Goal: Transaction & Acquisition: Download file/media

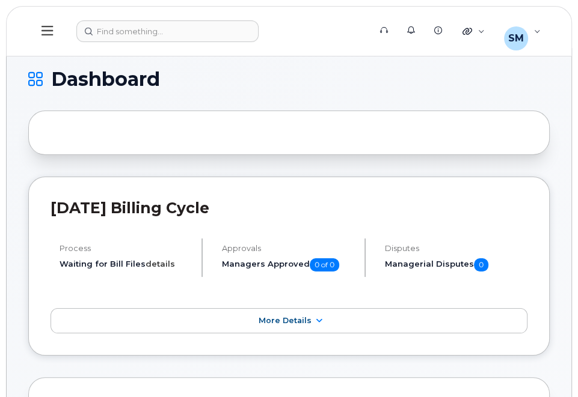
click at [158, 264] on link "details" at bounding box center [159, 264] width 29 height 10
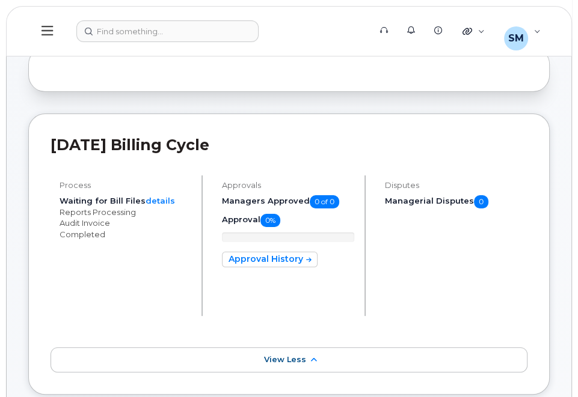
scroll to position [127, 0]
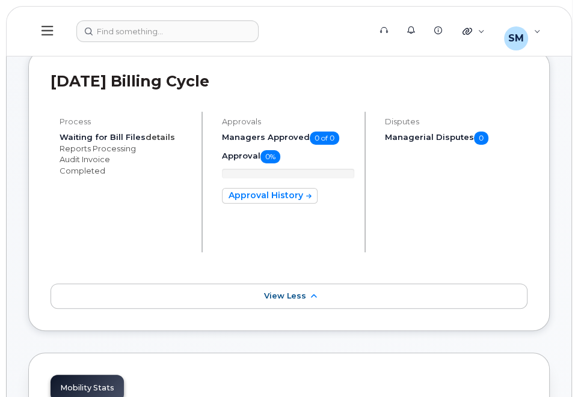
click at [155, 136] on link "details" at bounding box center [159, 137] width 29 height 10
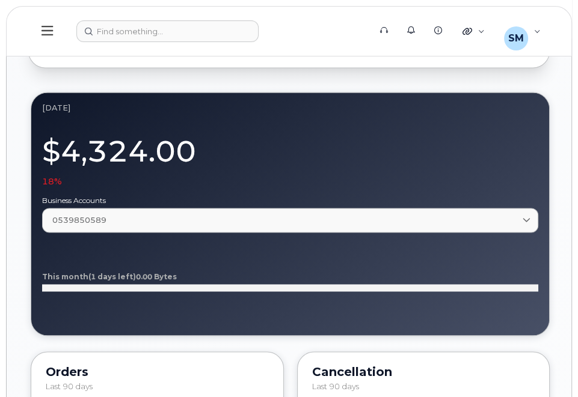
scroll to position [1142, 0]
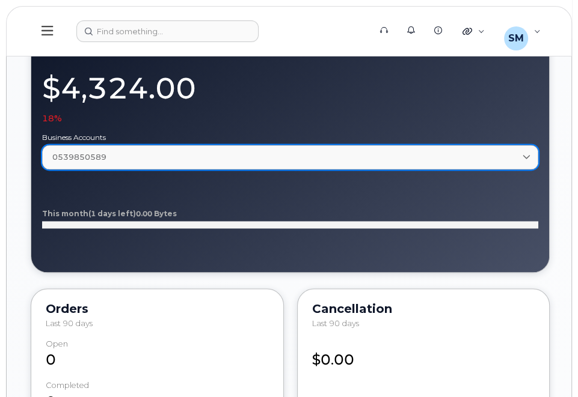
click at [524, 153] on icon at bounding box center [526, 157] width 8 height 8
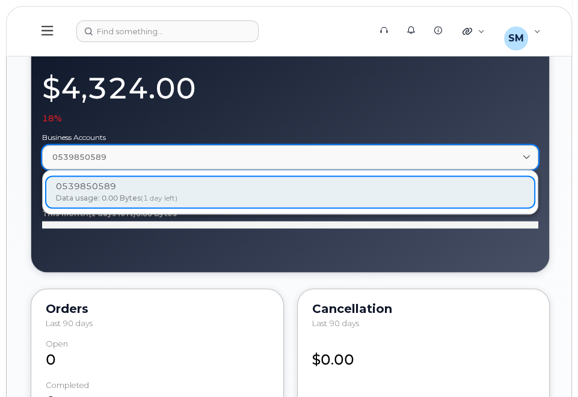
click at [524, 152] on span at bounding box center [526, 157] width 11 height 11
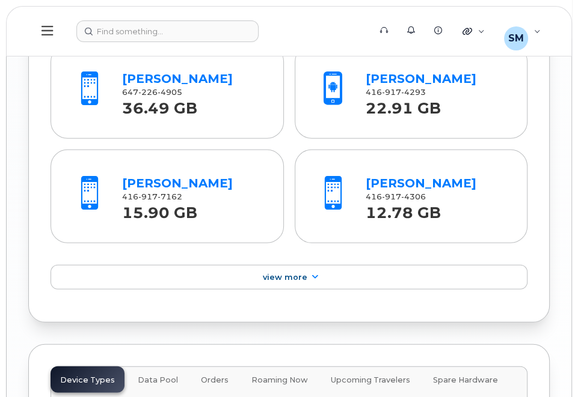
scroll to position [1896, 0]
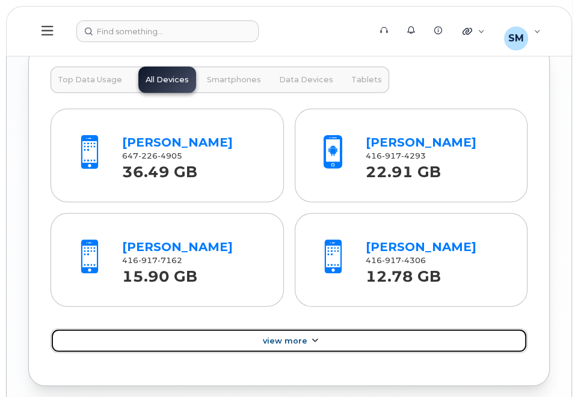
click at [283, 337] on span "View More" at bounding box center [285, 341] width 44 height 9
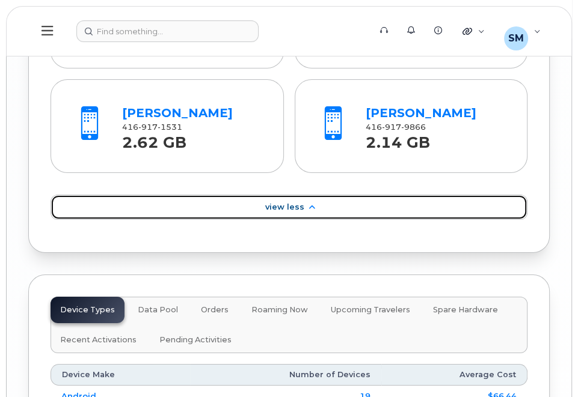
scroll to position [3030, 0]
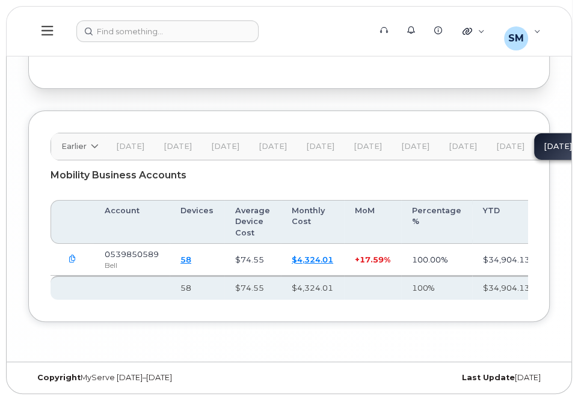
click at [310, 255] on link "$4,324.01" at bounding box center [312, 260] width 41 height 10
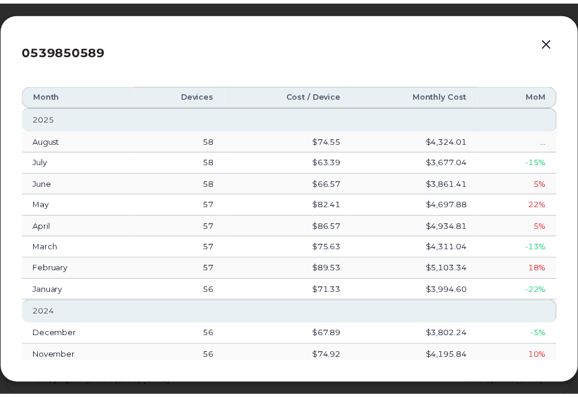
scroll to position [0, 0]
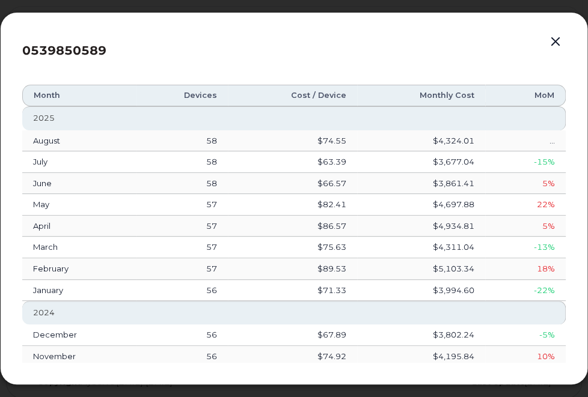
click at [555, 40] on button "button" at bounding box center [556, 42] width 18 height 17
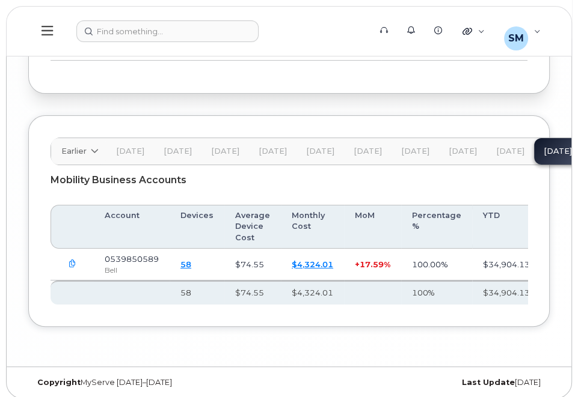
click at [47, 31] on icon at bounding box center [46, 31] width 11 height 10
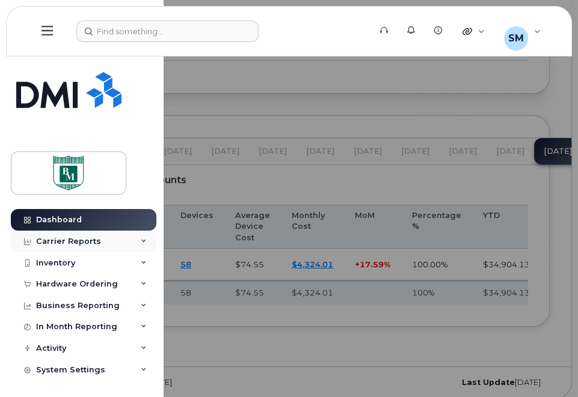
click at [61, 239] on div "Carrier Reports" at bounding box center [68, 242] width 65 height 10
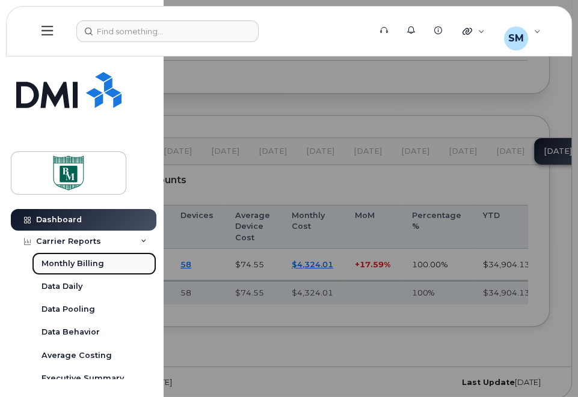
click at [61, 261] on div "Monthly Billing" at bounding box center [72, 264] width 63 height 11
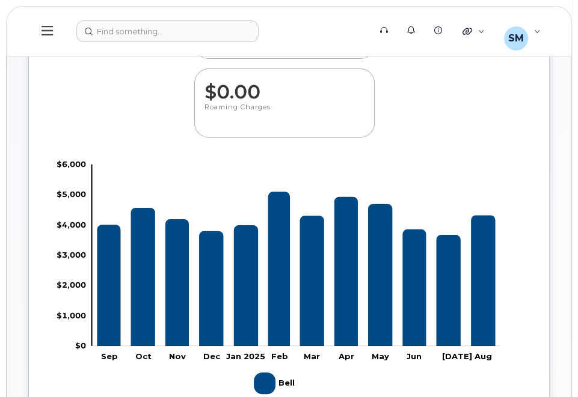
scroll to position [16, 0]
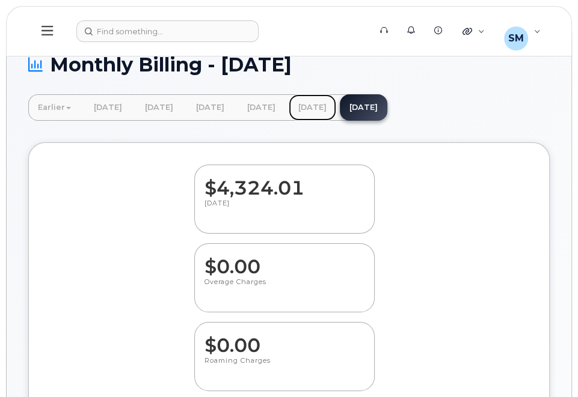
click at [336, 107] on link "[DATE]" at bounding box center [312, 107] width 47 height 26
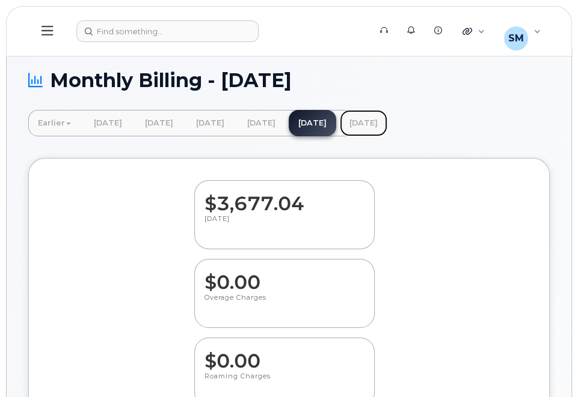
click at [387, 121] on link "[DATE]" at bounding box center [363, 123] width 47 height 26
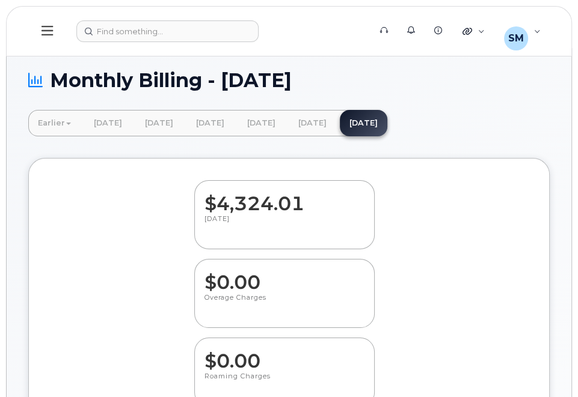
click at [47, 32] on icon at bounding box center [46, 31] width 11 height 10
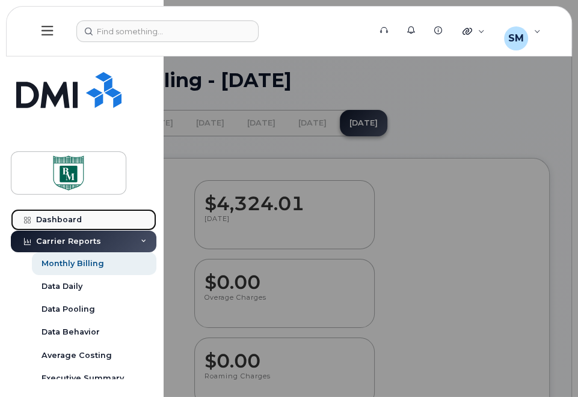
click at [54, 217] on div "Dashboard" at bounding box center [59, 220] width 46 height 10
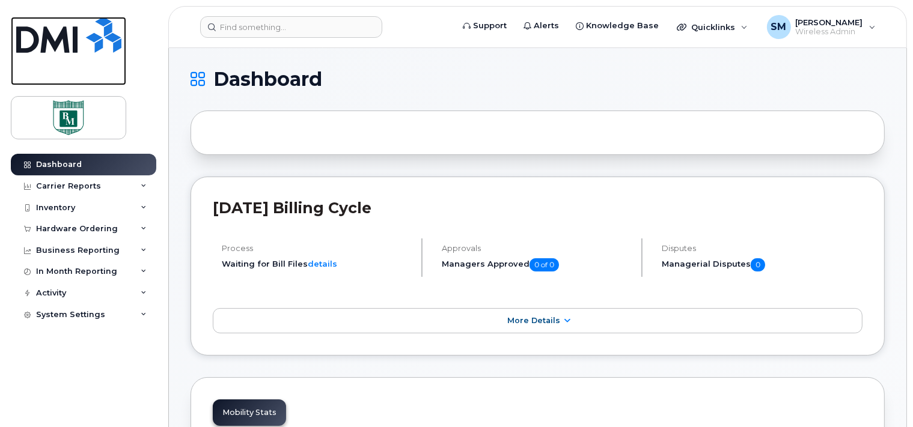
click at [58, 37] on img at bounding box center [68, 35] width 105 height 36
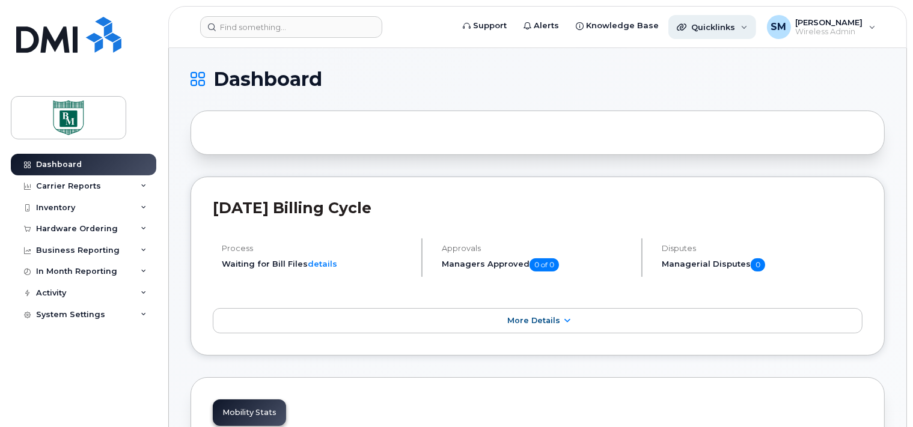
click at [739, 27] on div "Quicklinks" at bounding box center [713, 27] width 88 height 24
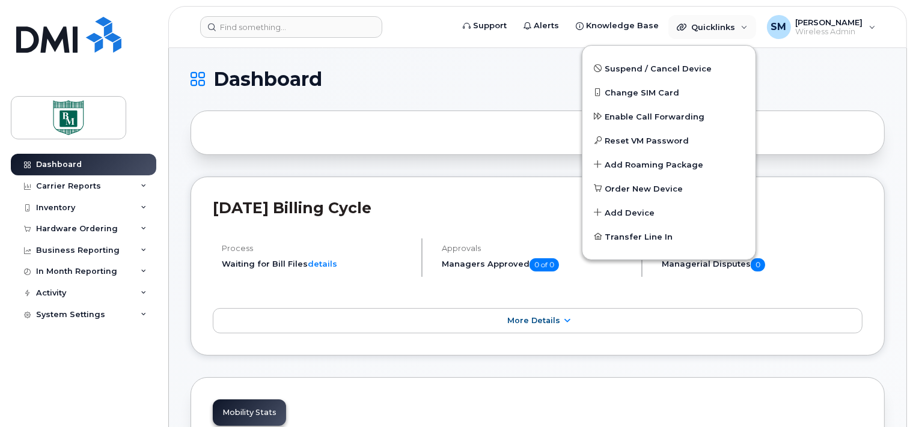
click at [470, 117] on div at bounding box center [538, 133] width 694 height 44
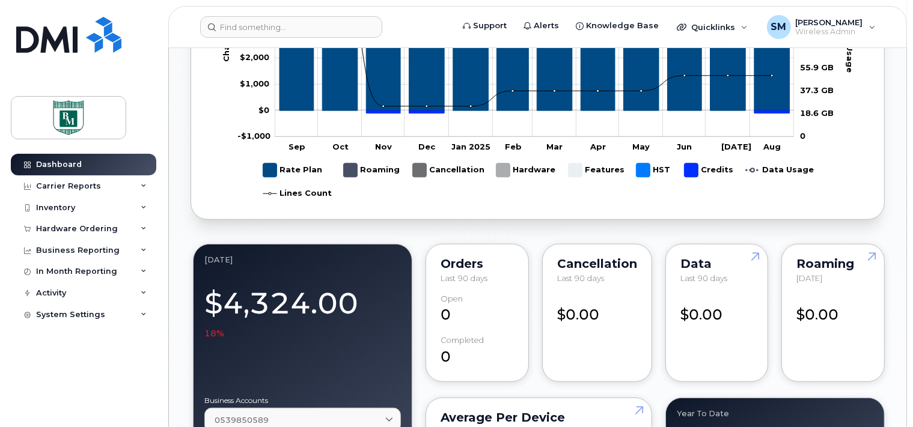
scroll to position [1142, 0]
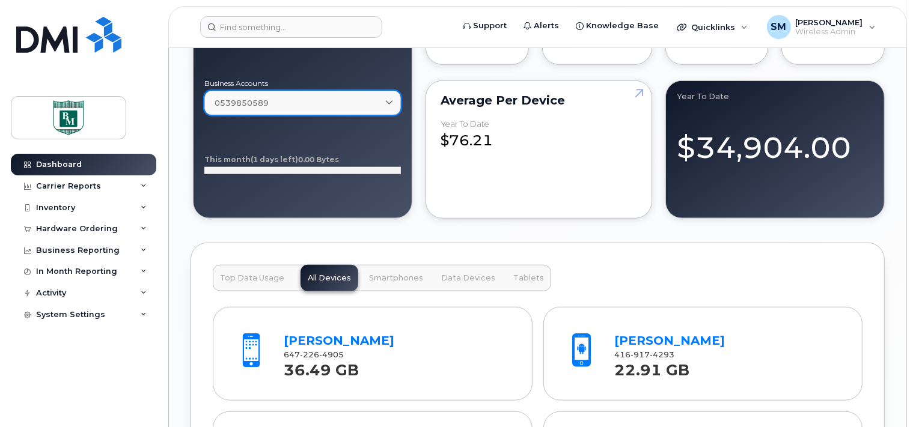
click at [250, 100] on span "0539850589" at bounding box center [242, 102] width 54 height 11
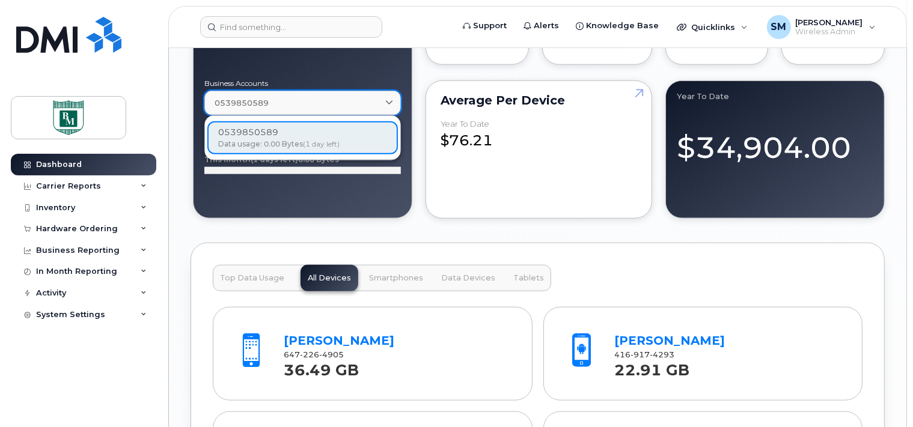
click at [250, 100] on span "0539850589" at bounding box center [242, 102] width 54 height 11
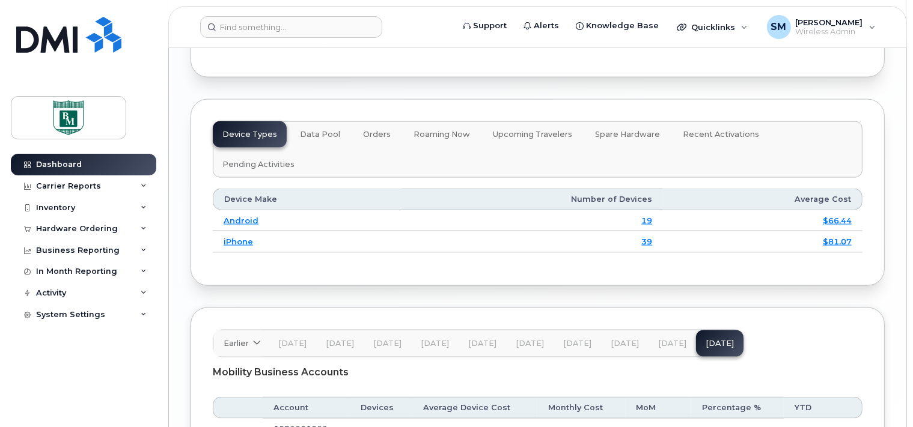
scroll to position [1763, 0]
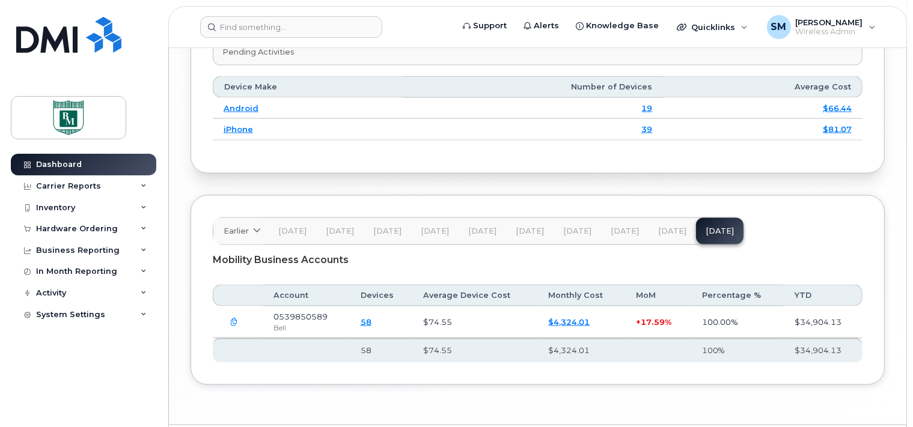
click at [234, 319] on icon "button" at bounding box center [235, 323] width 8 height 8
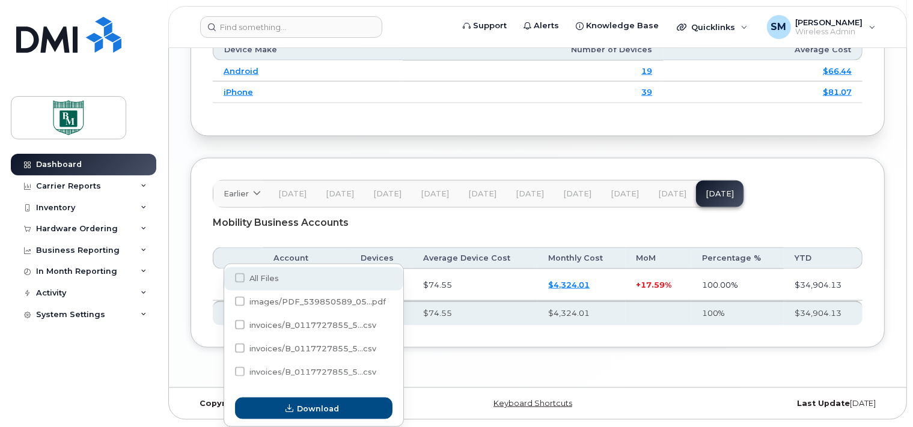
scroll to position [1799, 0]
click at [237, 278] on span at bounding box center [240, 279] width 10 height 10
click at [227, 278] on input "All Files" at bounding box center [224, 280] width 6 height 6
checkbox input "true"
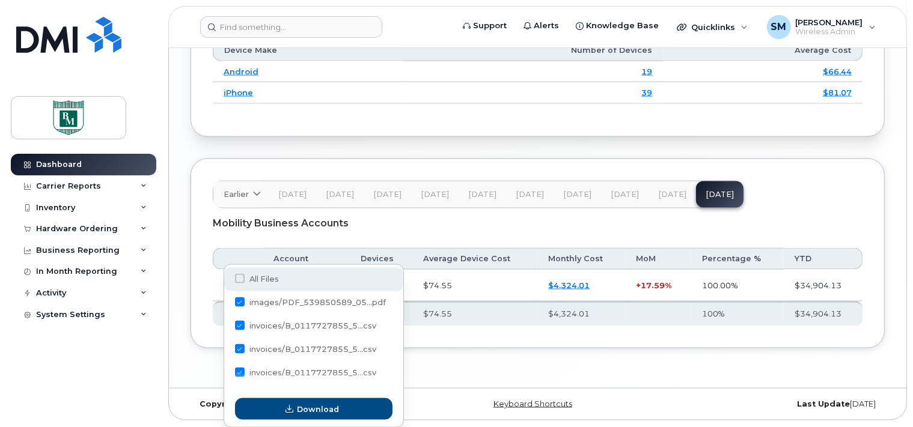
checkbox input "true"
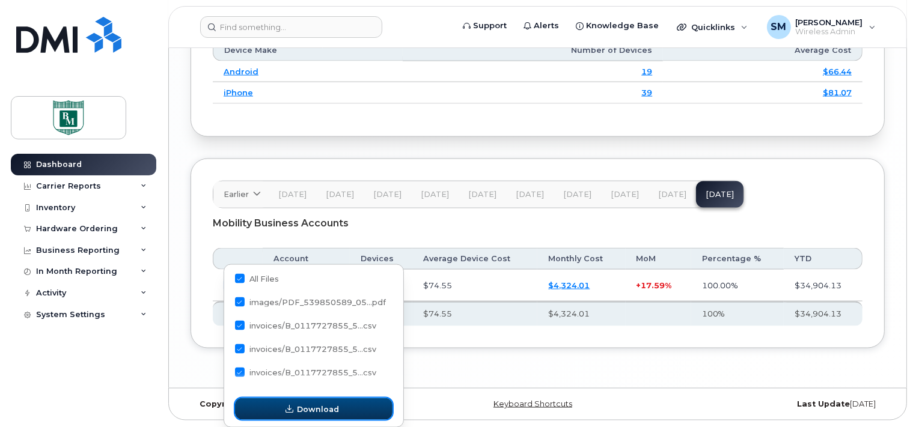
click at [312, 408] on span "Download" at bounding box center [318, 409] width 42 height 11
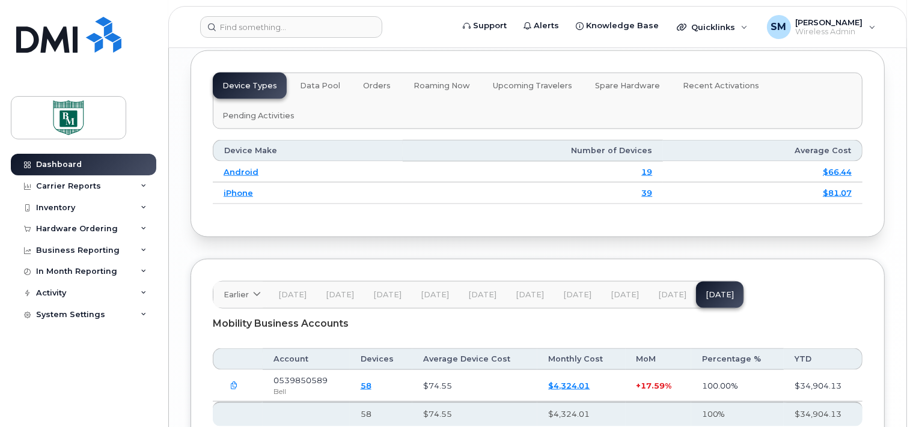
scroll to position [1508, 0]
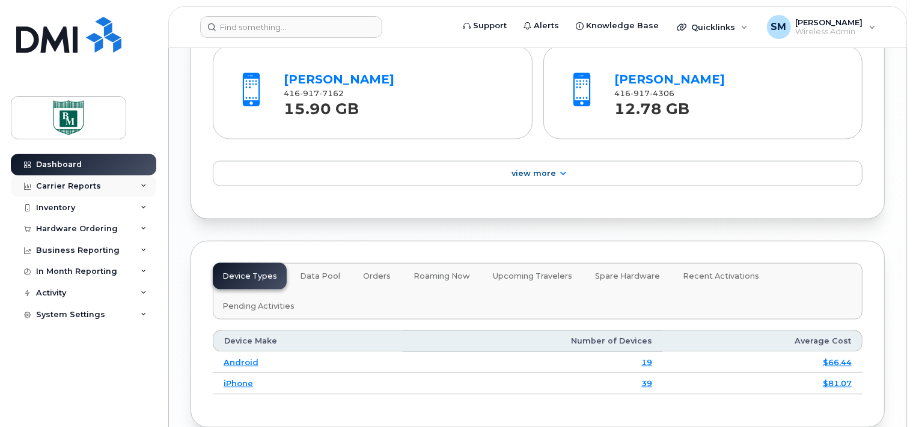
click at [144, 184] on icon at bounding box center [144, 186] width 6 height 6
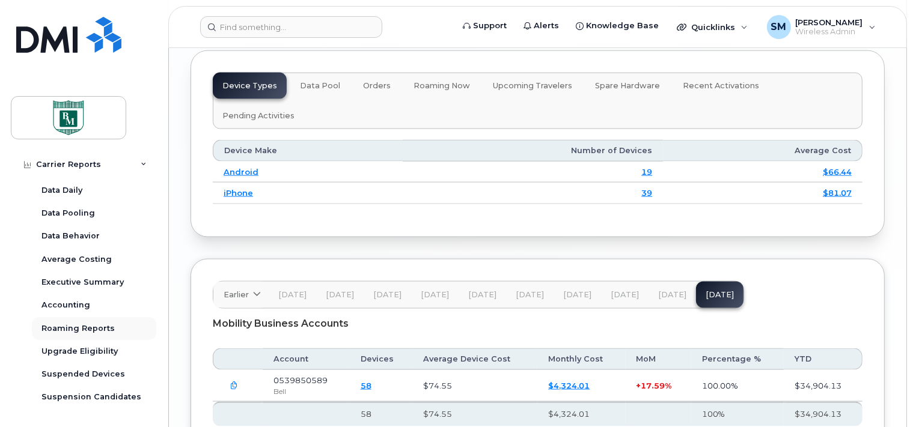
scroll to position [0, 0]
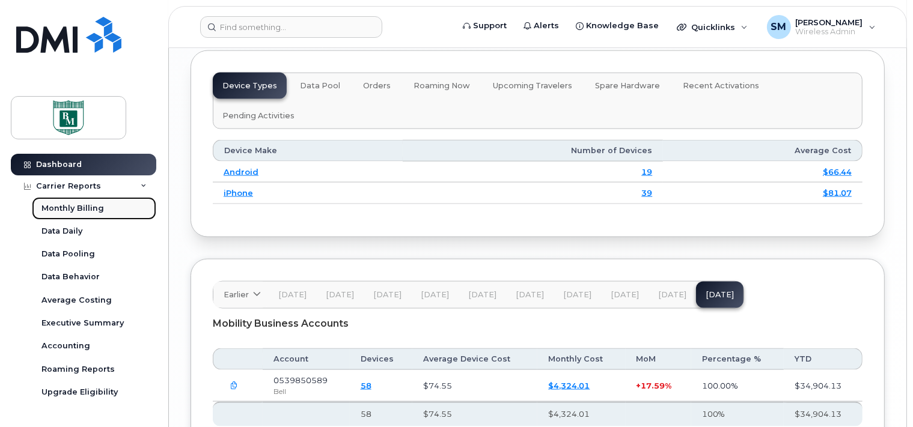
click at [73, 206] on div "Monthly Billing" at bounding box center [72, 208] width 63 height 11
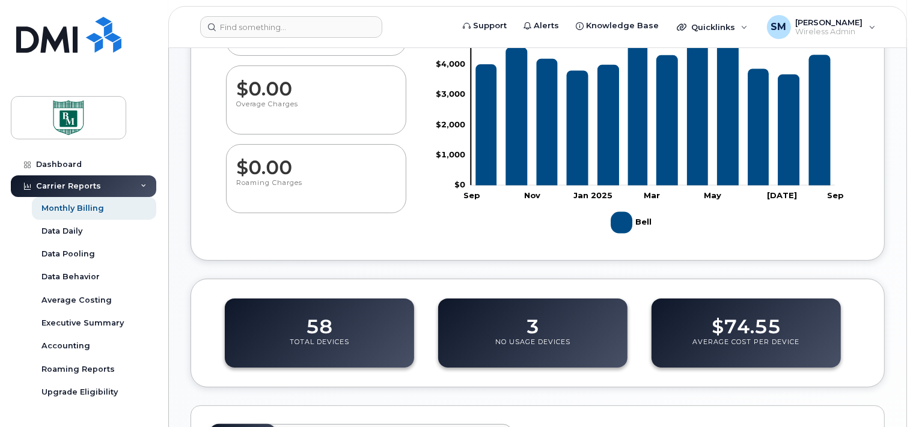
scroll to position [130, 0]
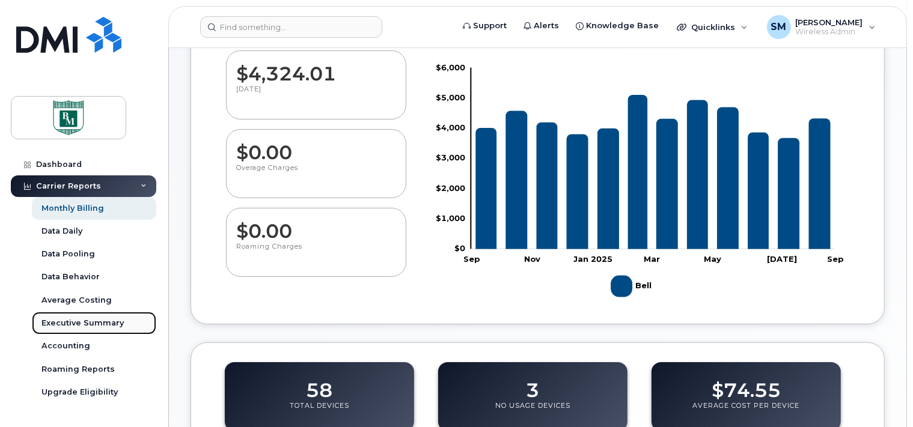
click at [57, 323] on div "Executive Summary" at bounding box center [82, 323] width 82 height 11
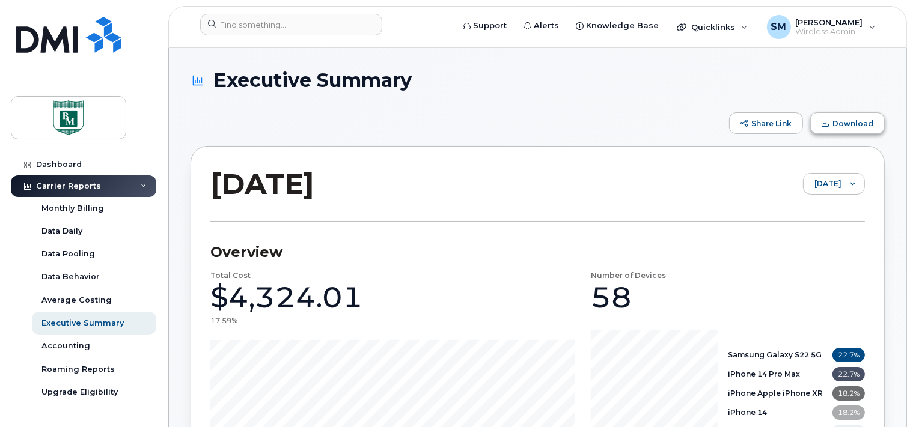
click at [853, 124] on span "Download" at bounding box center [853, 123] width 41 height 9
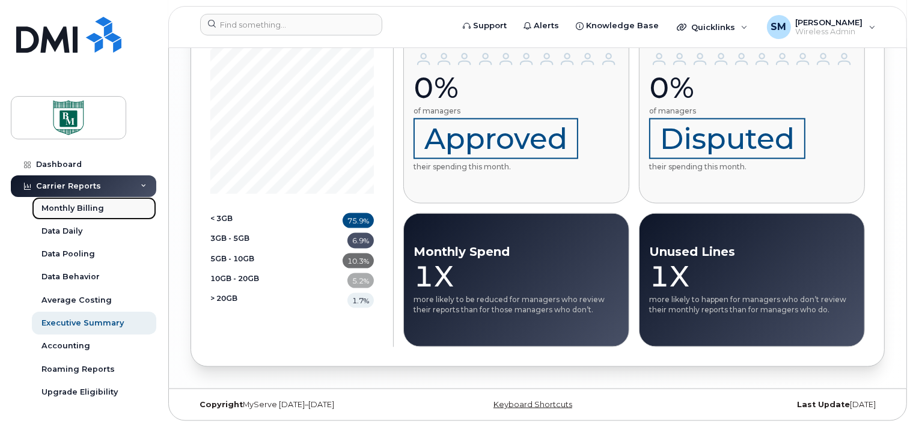
click at [64, 206] on div "Monthly Billing" at bounding box center [72, 208] width 63 height 11
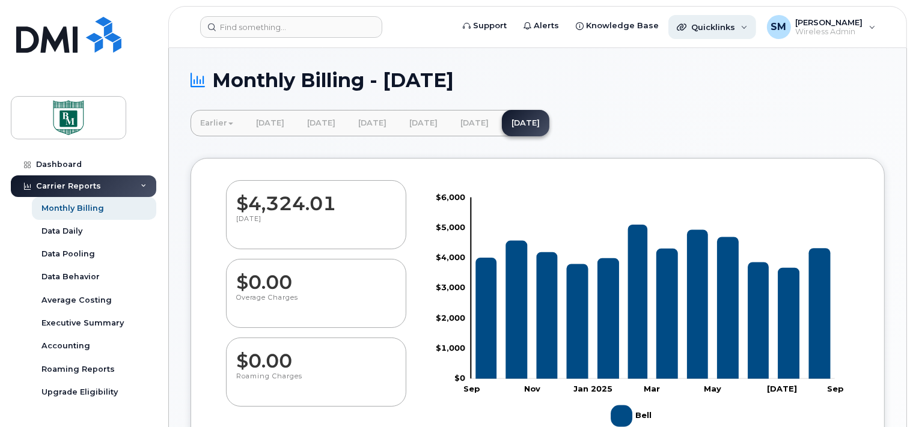
click at [742, 27] on div "Quicklinks" at bounding box center [713, 27] width 88 height 24
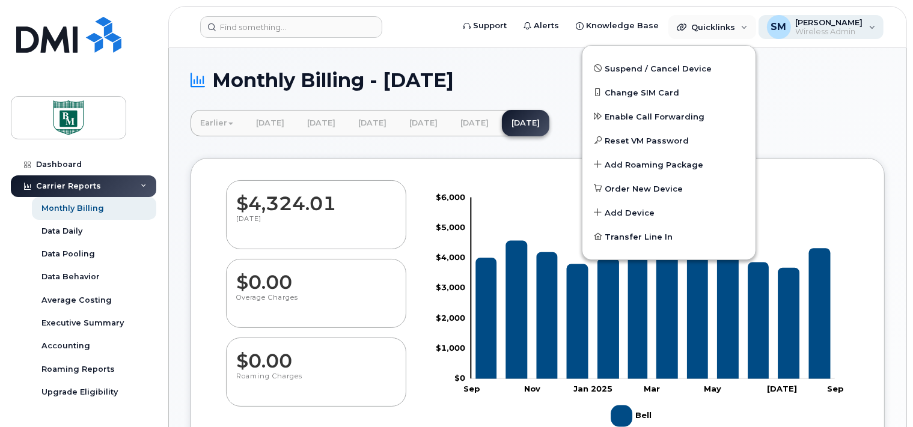
click at [873, 28] on div "SM [PERSON_NAME] Wireless Admin" at bounding box center [822, 27] width 126 height 24
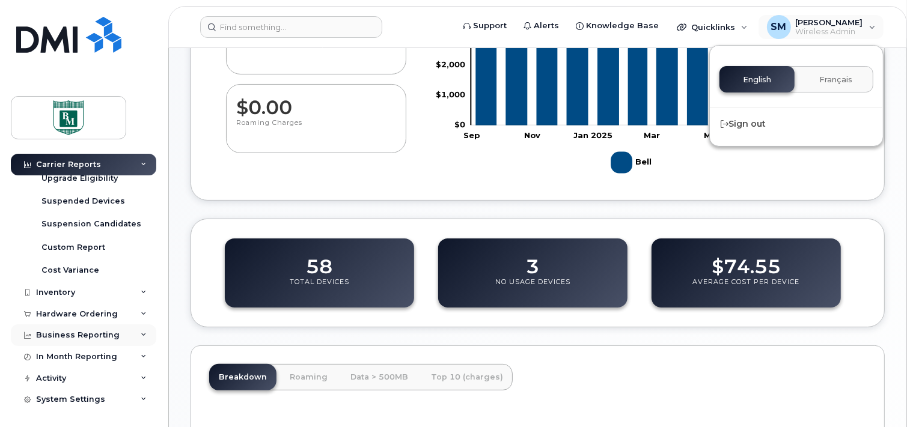
scroll to position [317, 0]
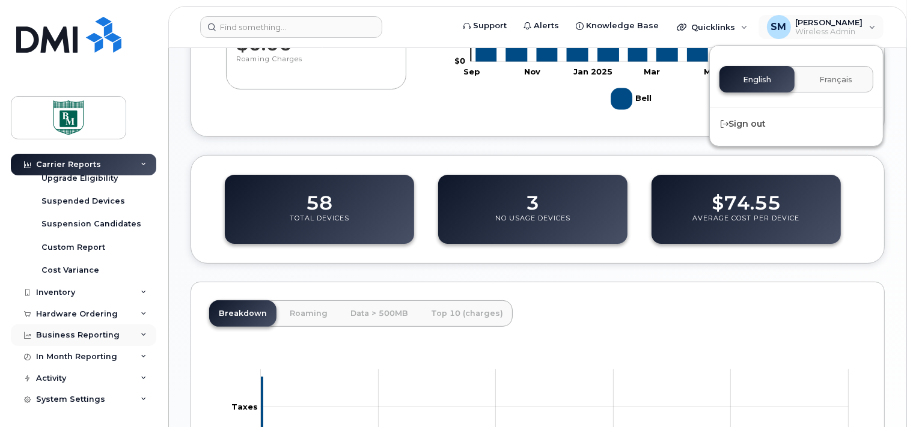
click at [141, 335] on icon at bounding box center [144, 335] width 6 height 6
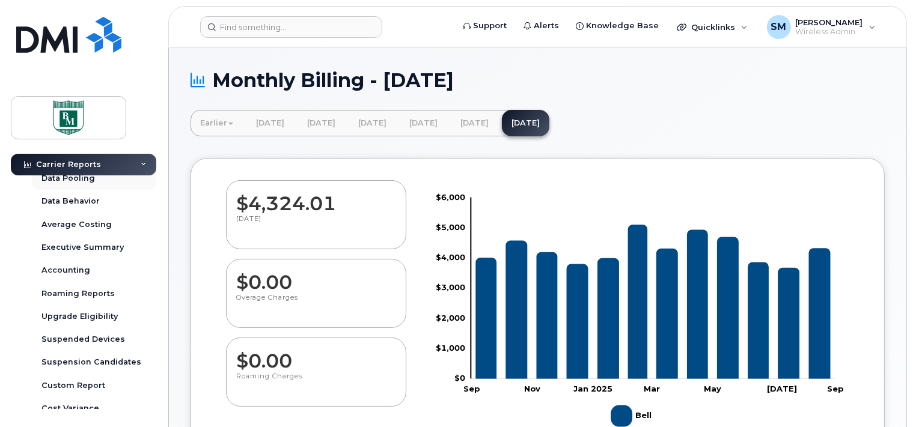
scroll to position [0, 0]
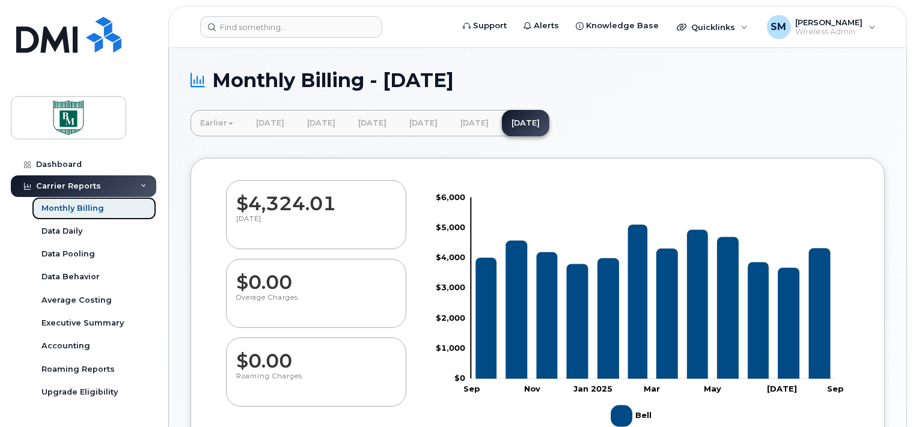
click at [71, 207] on div "Monthly Billing" at bounding box center [72, 208] width 63 height 11
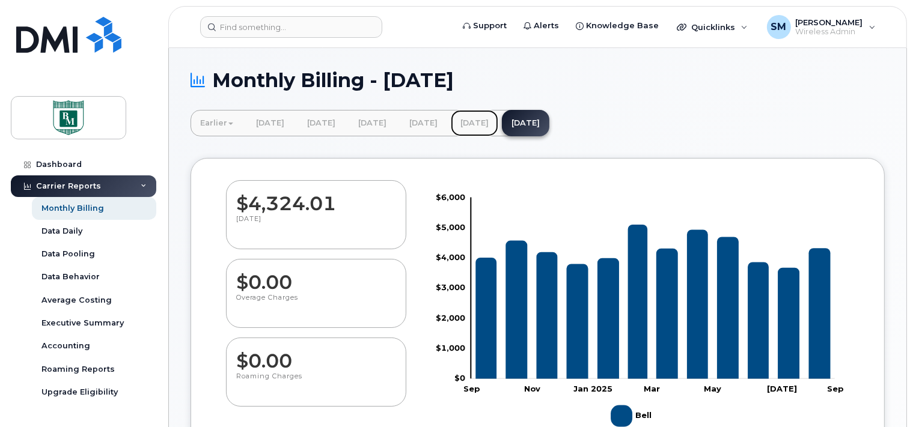
click at [498, 123] on link "[DATE]" at bounding box center [474, 123] width 47 height 26
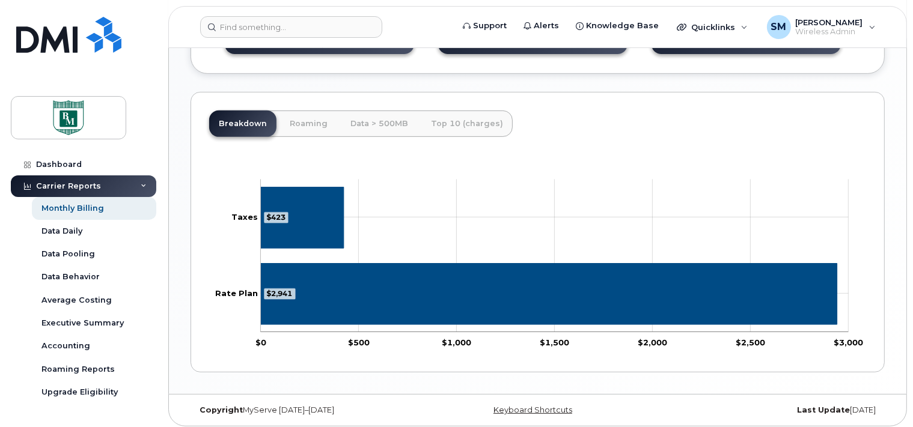
scroll to position [511, 0]
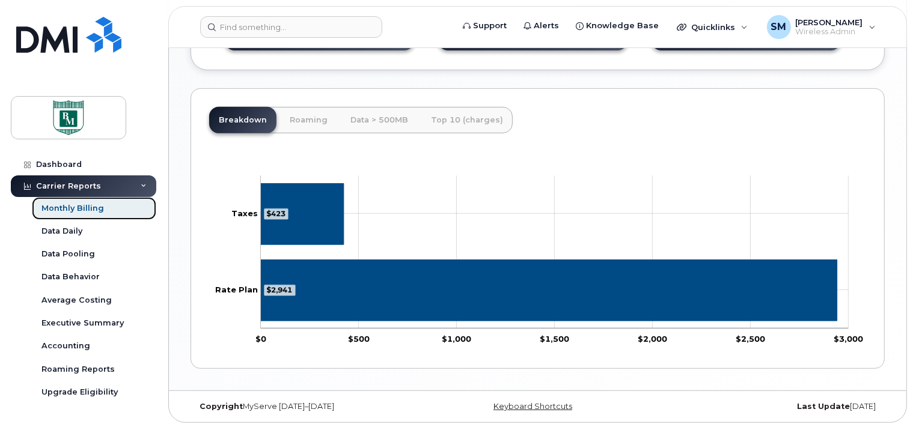
click at [57, 210] on div "Monthly Billing" at bounding box center [72, 208] width 63 height 11
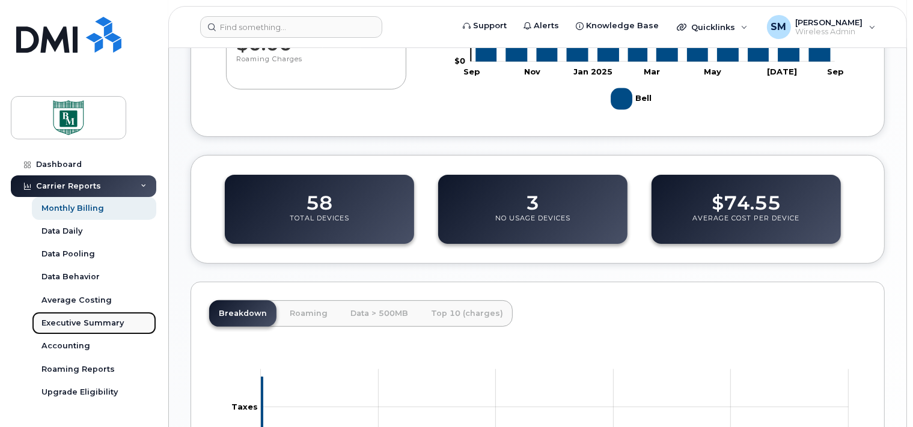
click at [85, 320] on div "Executive Summary" at bounding box center [82, 323] width 82 height 11
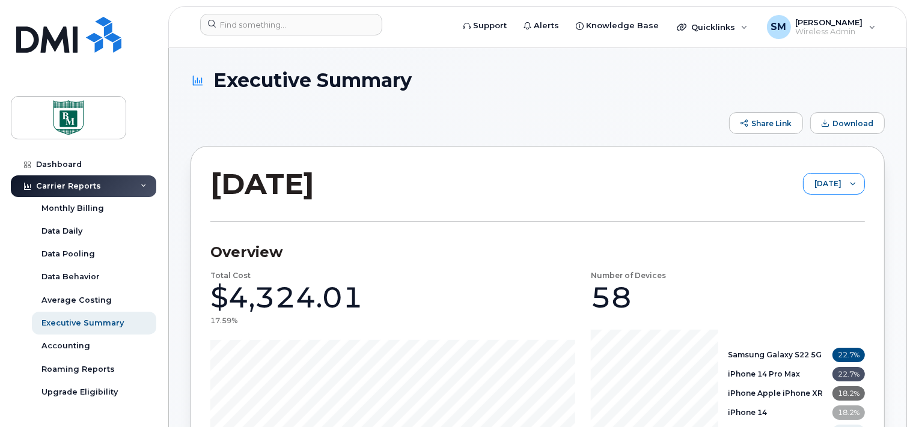
click at [854, 185] on icon at bounding box center [853, 184] width 5 height 3
click at [812, 232] on span "July 2025" at bounding box center [807, 230] width 26 height 11
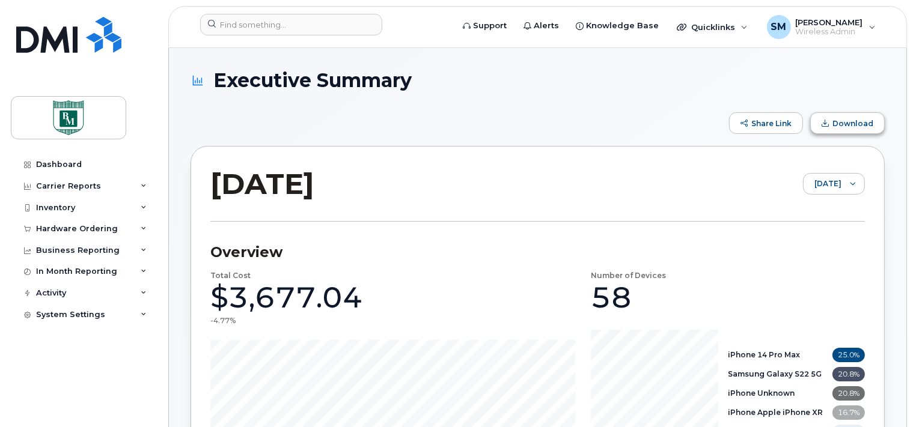
click at [861, 120] on span "Download" at bounding box center [853, 123] width 41 height 9
click at [149, 314] on div "System Settings" at bounding box center [83, 315] width 145 height 22
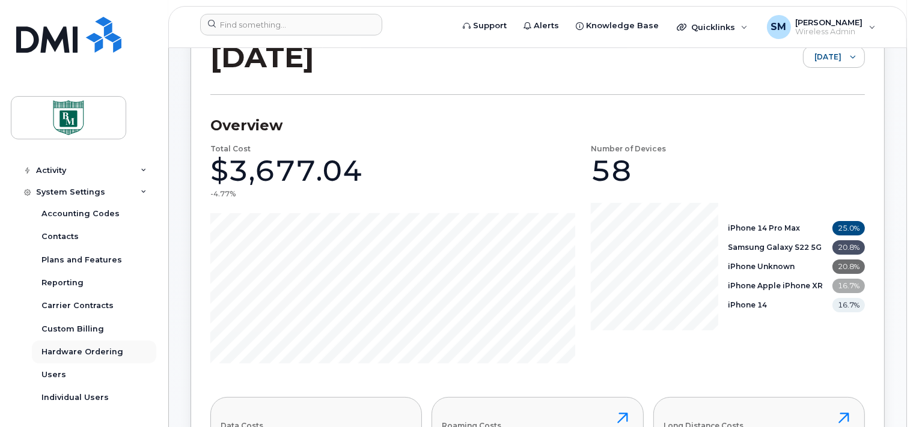
scroll to position [190, 0]
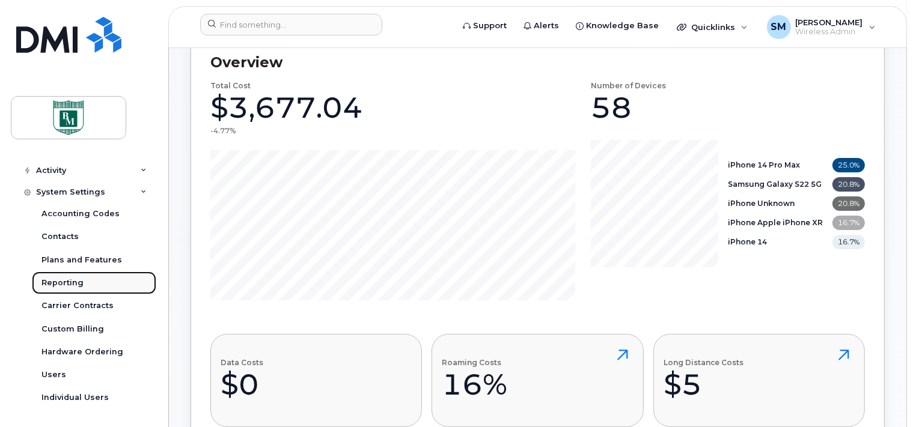
click at [49, 283] on div "Reporting" at bounding box center [62, 283] width 42 height 11
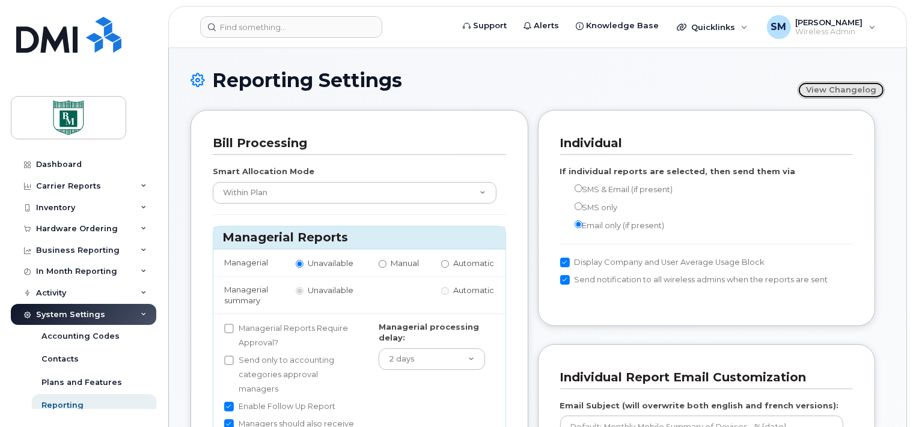
click at [861, 92] on link "View Changelog" at bounding box center [841, 90] width 87 height 17
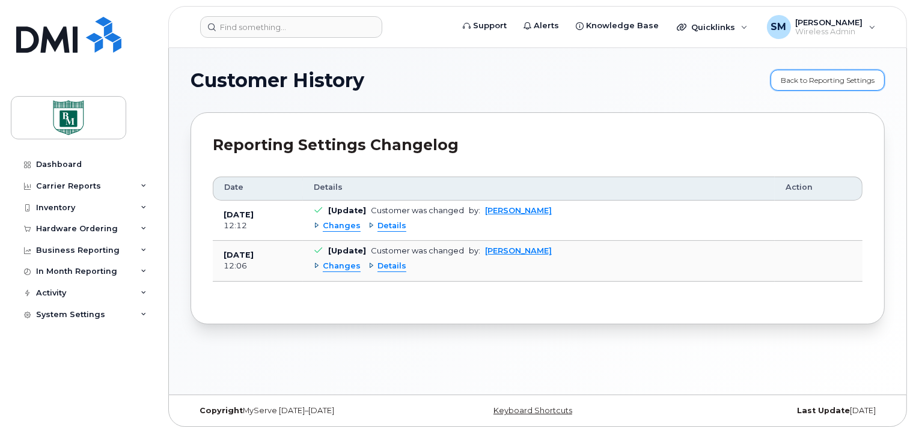
click at [846, 78] on link "Back to Reporting Settings" at bounding box center [828, 80] width 114 height 21
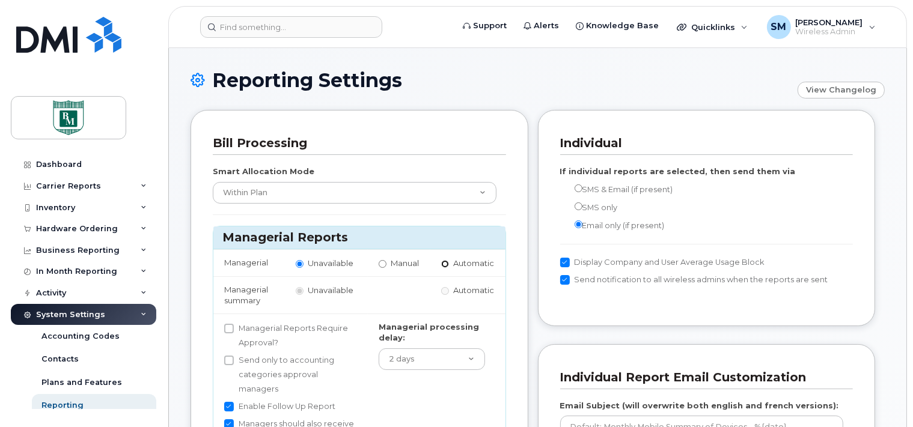
click at [443, 264] on input "Automatic" at bounding box center [445, 264] width 8 height 8
radio input "true"
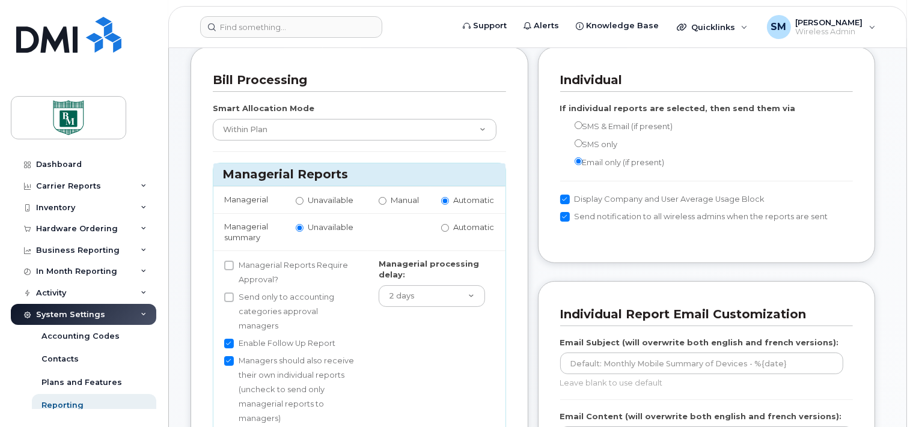
click at [228, 357] on input "Managers should also receive their own individual reports (uncheck to send only…" at bounding box center [229, 362] width 10 height 10
checkbox input "false"
click at [446, 225] on input "Automatic" at bounding box center [445, 228] width 8 height 8
radio input "true"
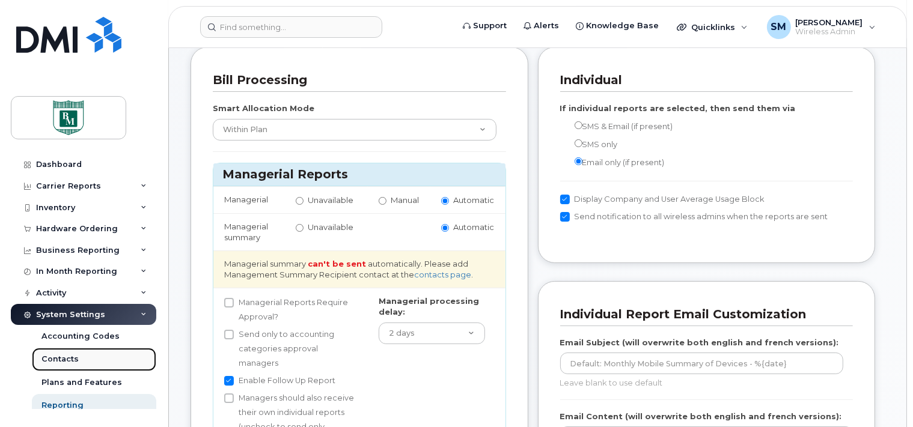
click at [66, 357] on div "Contacts" at bounding box center [59, 359] width 37 height 11
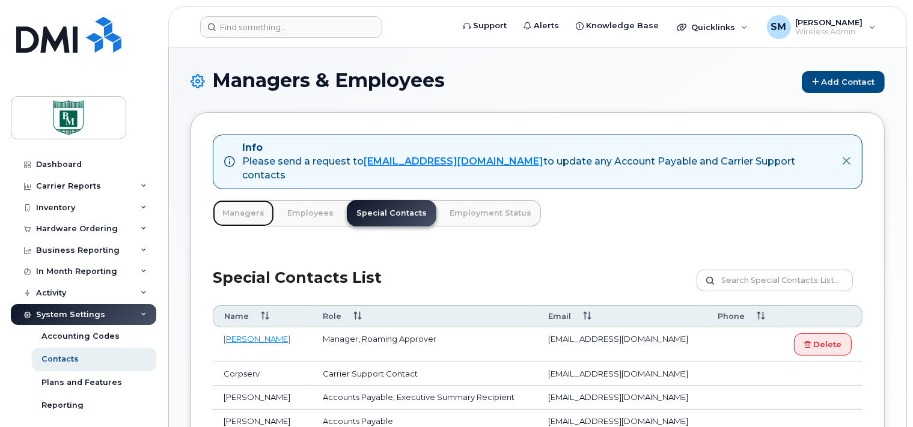
click at [233, 200] on link "Managers" at bounding box center [243, 213] width 61 height 26
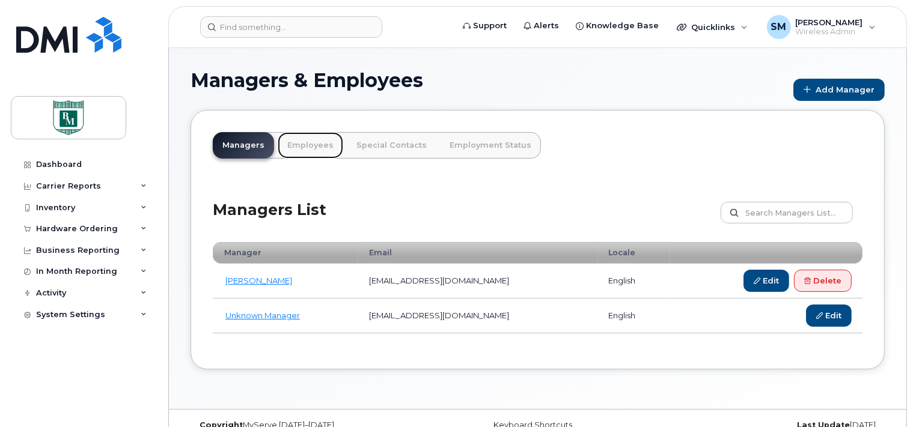
click at [304, 143] on link "Employees" at bounding box center [311, 145] width 66 height 26
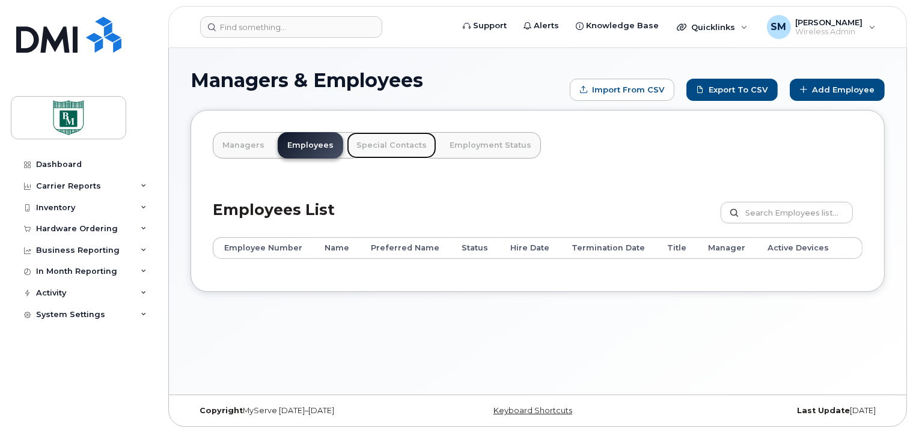
click at [392, 145] on link "Special Contacts" at bounding box center [392, 145] width 90 height 26
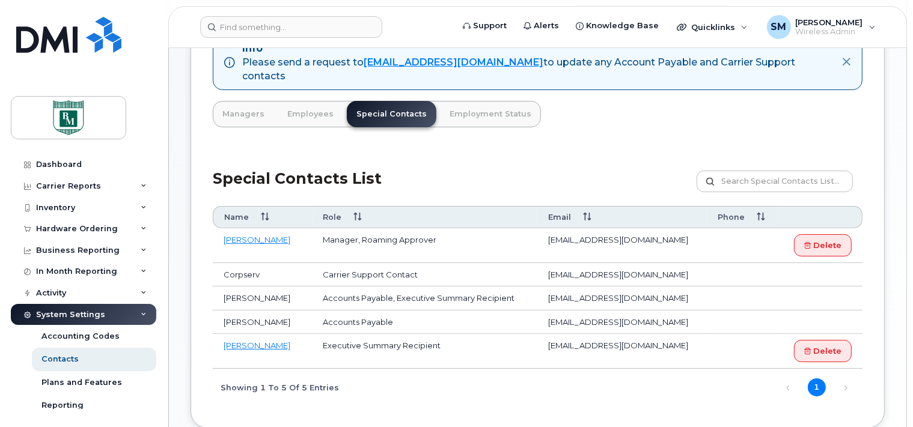
scroll to position [36, 0]
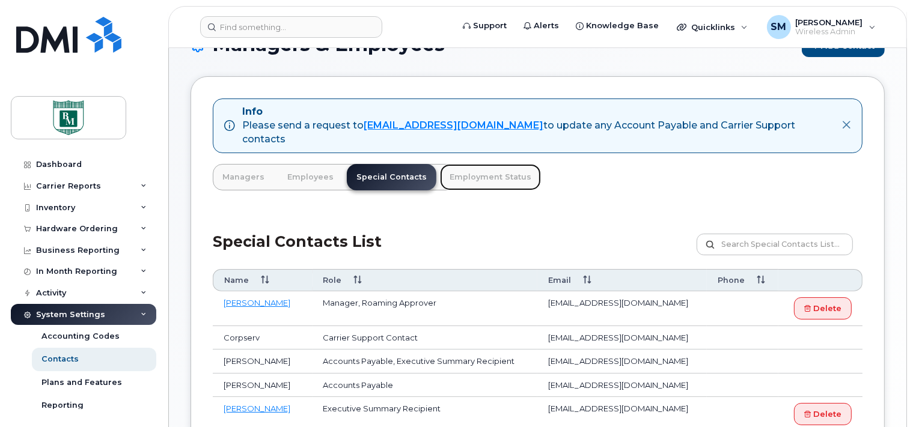
click at [489, 164] on link "Employment Status" at bounding box center [490, 177] width 101 height 26
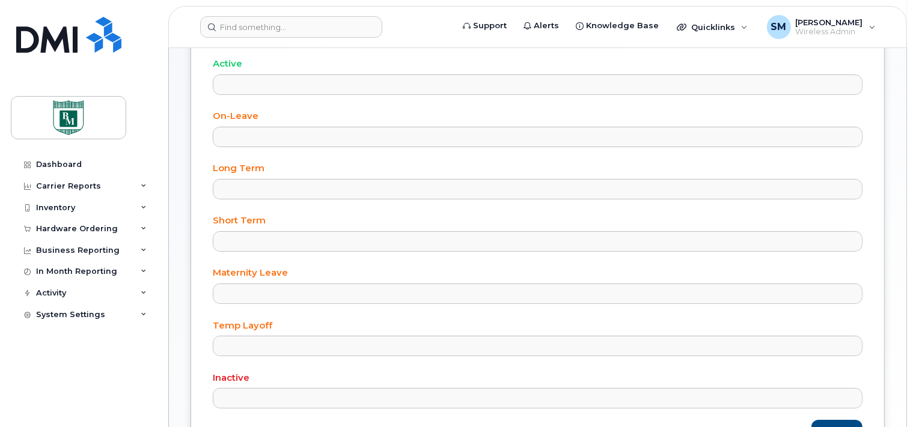
scroll to position [190, 0]
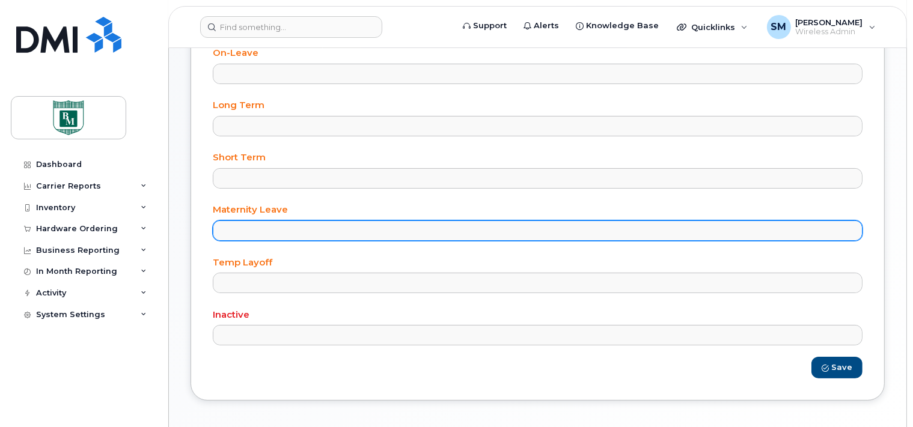
click at [222, 227] on input "text" at bounding box center [226, 230] width 12 height 17
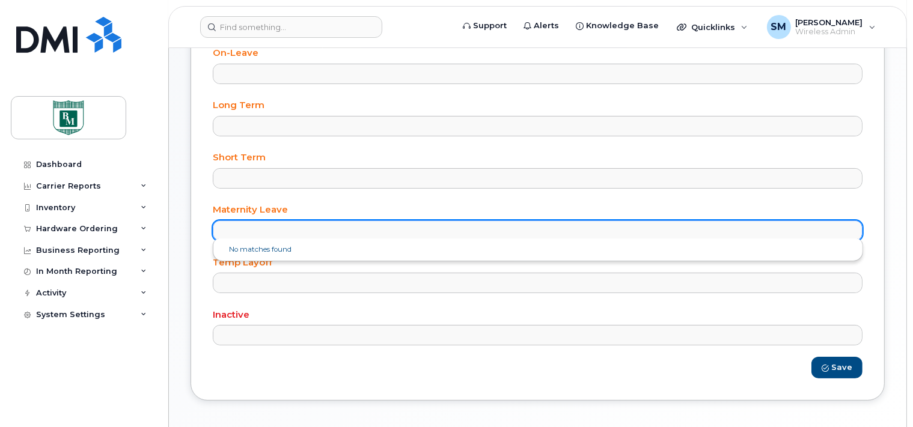
scroll to position [63, 0]
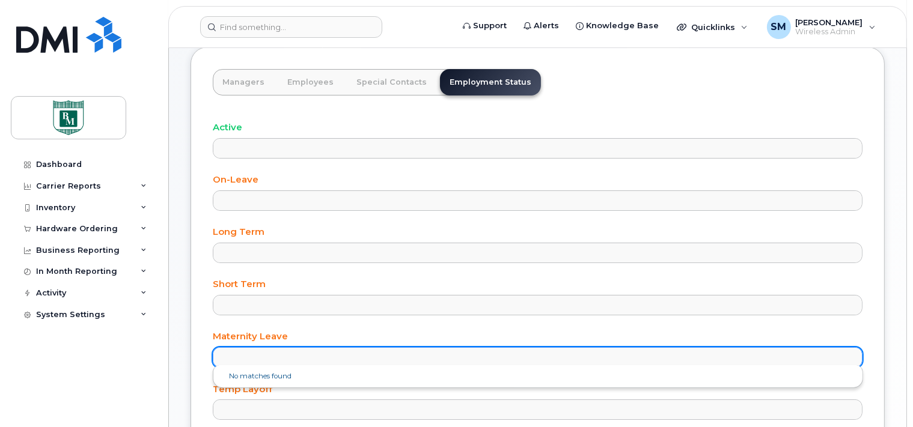
click at [234, 81] on body "Support Alerts Knowledge Base Quicklinks Suspend / Cancel Device Change SIM Car…" at bounding box center [456, 271] width 913 height 669
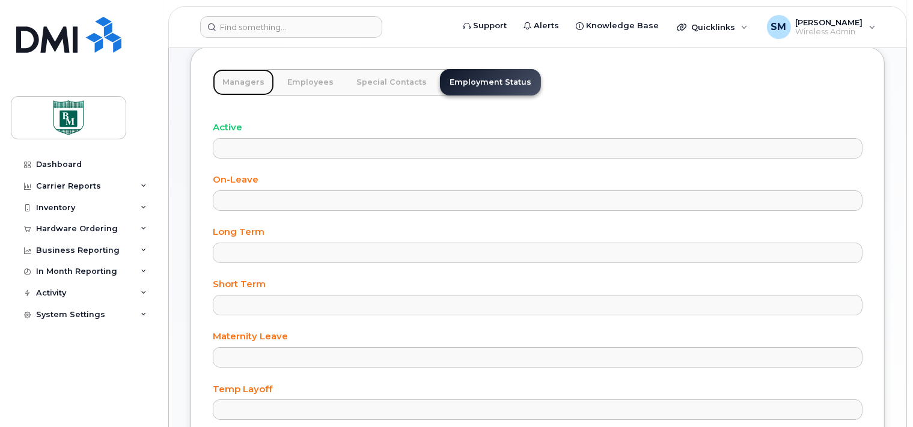
click at [241, 81] on link "Managers" at bounding box center [243, 82] width 61 height 26
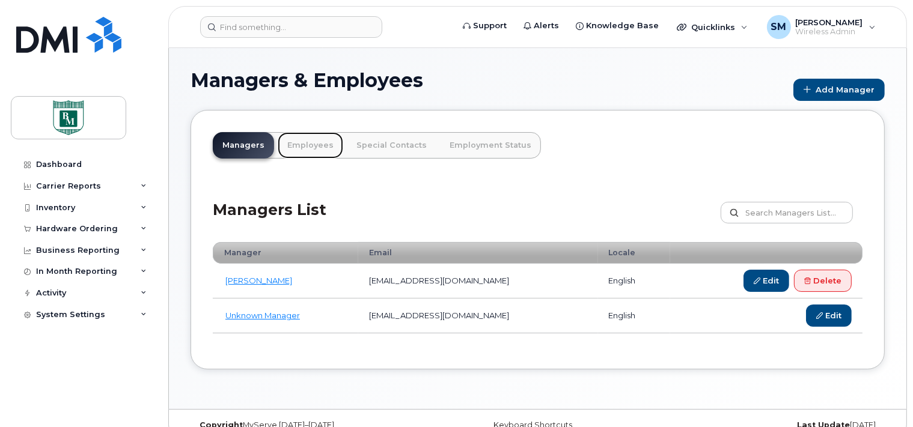
click at [307, 143] on link "Employees" at bounding box center [311, 145] width 66 height 26
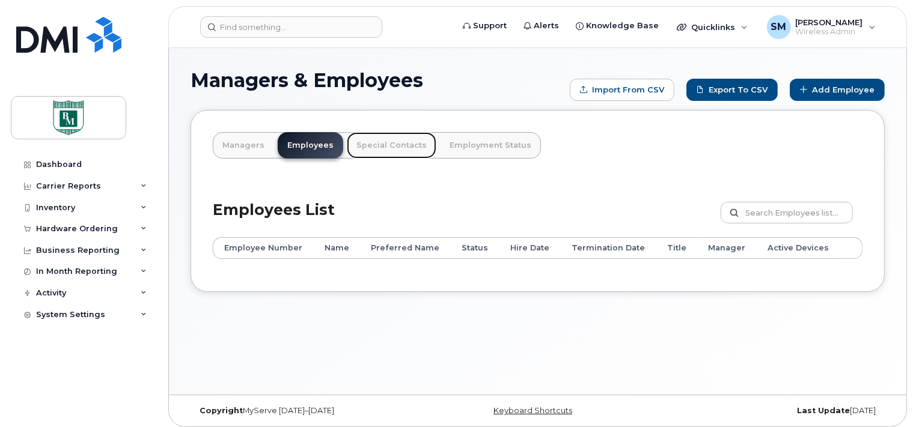
click at [390, 143] on link "Special Contacts" at bounding box center [392, 145] width 90 height 26
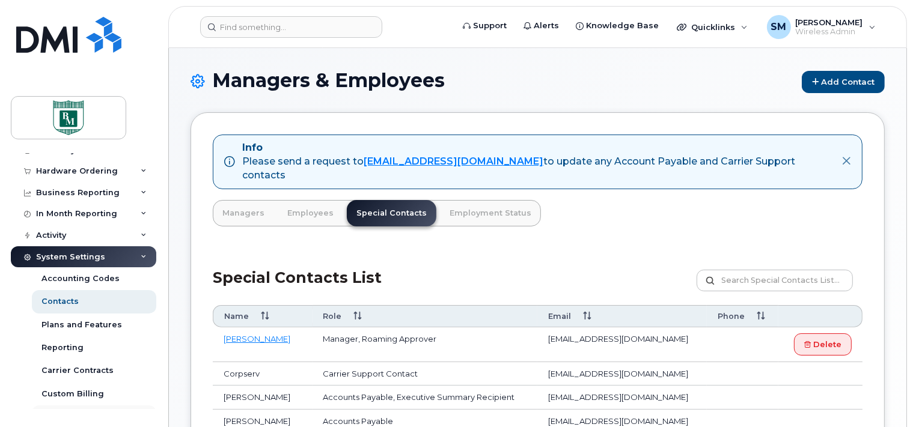
scroll to position [115, 0]
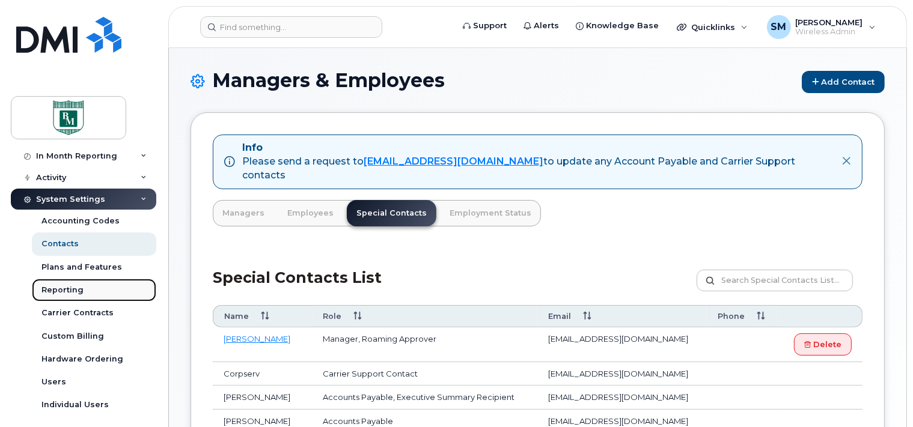
click at [59, 285] on div "Reporting" at bounding box center [62, 290] width 42 height 11
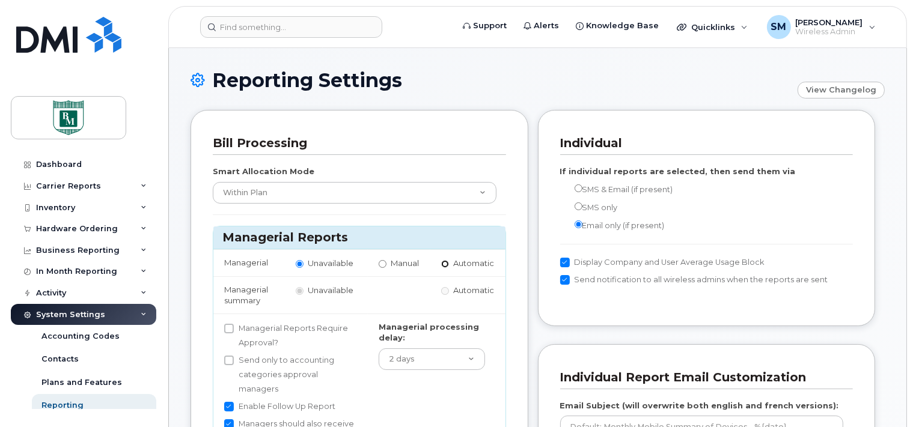
click at [446, 263] on input "Automatic" at bounding box center [445, 264] width 8 height 8
radio input "true"
click at [62, 357] on div "Contacts" at bounding box center [59, 359] width 37 height 11
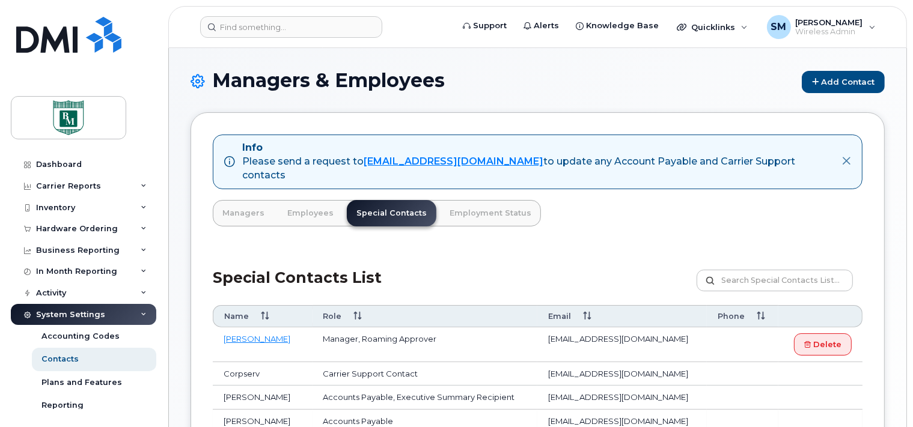
scroll to position [63, 0]
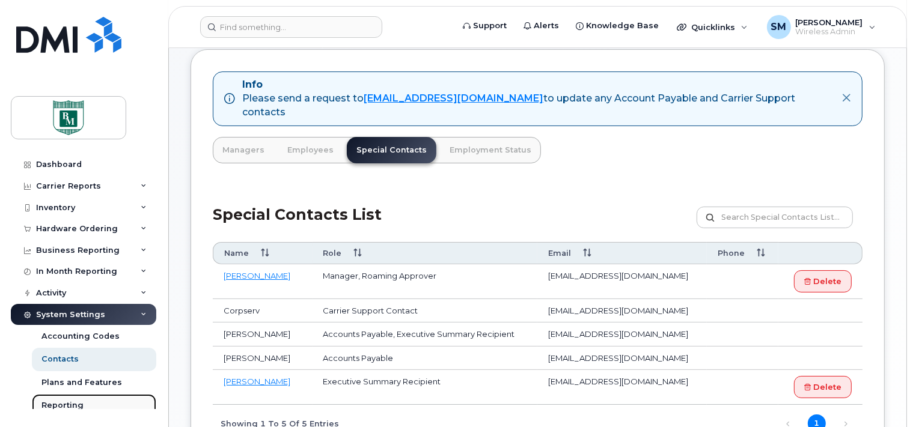
click div "Reporting"
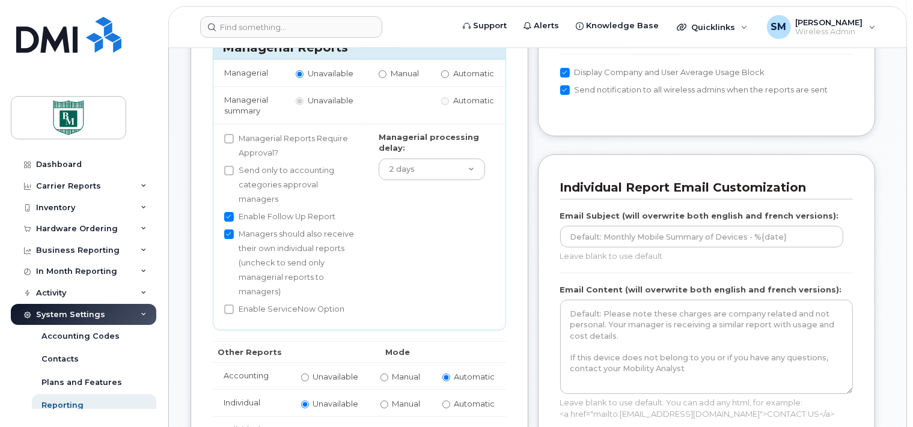
scroll to position [317, 0]
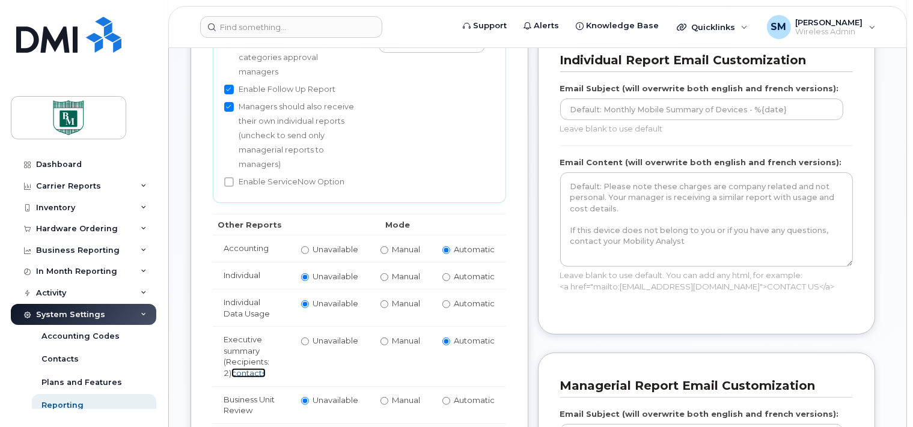
click at [252, 369] on link "contacts" at bounding box center [248, 374] width 34 height 10
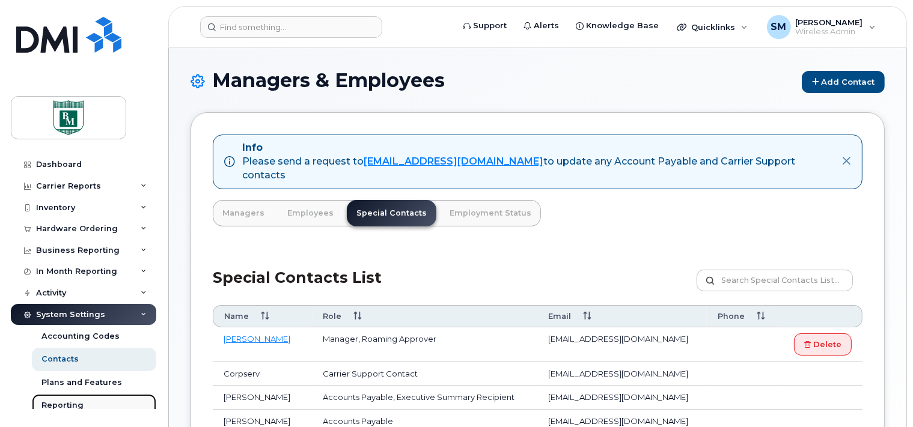
click at [67, 402] on div "Reporting" at bounding box center [62, 405] width 42 height 11
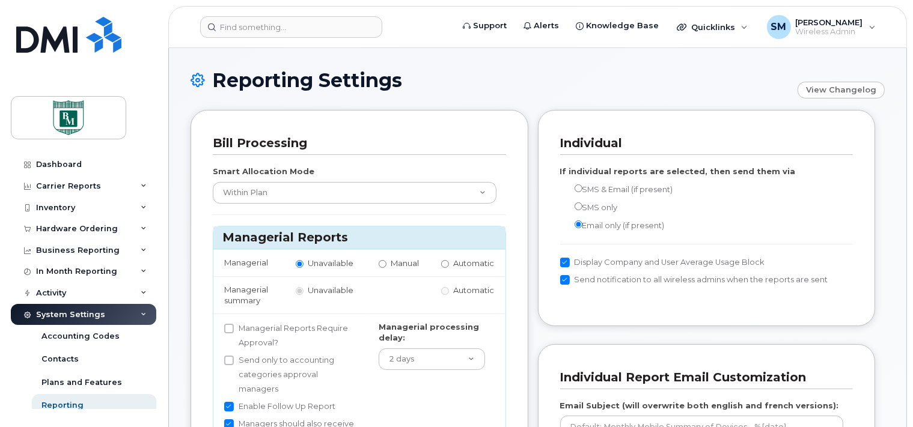
scroll to position [127, 0]
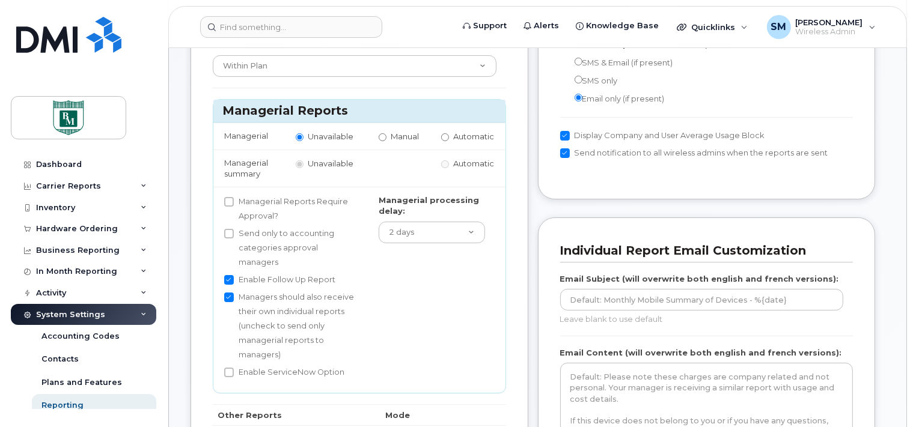
click at [232, 293] on input "Managers should also receive their own individual reports (uncheck to send only…" at bounding box center [229, 298] width 10 height 10
checkbox input "false"
click at [458, 203] on label "Managerial processing delay:" at bounding box center [432, 206] width 106 height 22
click at [379, 222] on select "1 day 2 days 3 days 4 days 5 days 6 days 7 days 8 days 15 days" at bounding box center [432, 233] width 106 height 22
click at [461, 237] on select "1 day 2 days 3 days 4 days 5 days 6 days 7 days 8 days 15 days" at bounding box center [432, 233] width 106 height 22
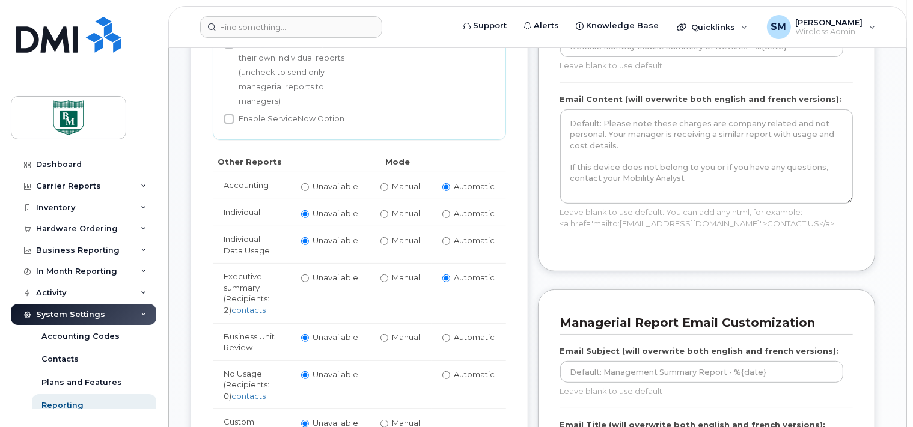
scroll to position [507, 0]
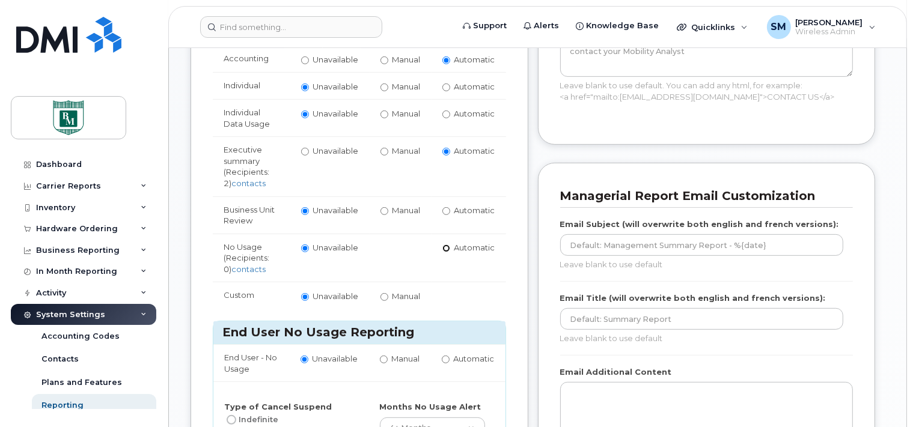
click at [446, 245] on input "Automatic" at bounding box center [446, 249] width 8 height 8
radio input "true"
click at [304, 245] on input "Unavailable" at bounding box center [305, 249] width 8 height 8
radio input "true"
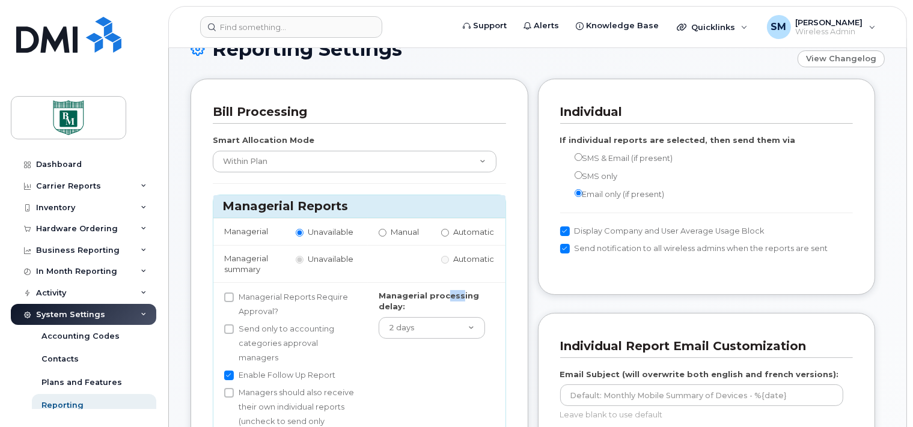
scroll to position [0, 0]
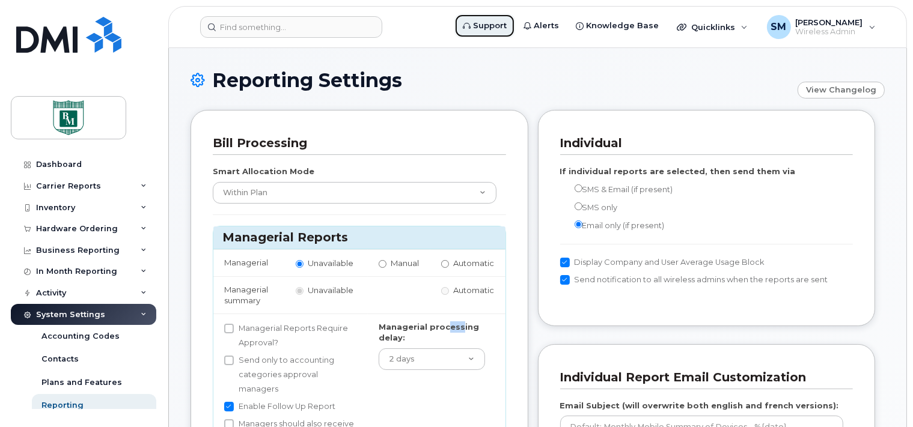
click at [494, 28] on span "Support" at bounding box center [490, 26] width 34 height 12
click at [550, 22] on span "Alerts" at bounding box center [546, 26] width 25 height 12
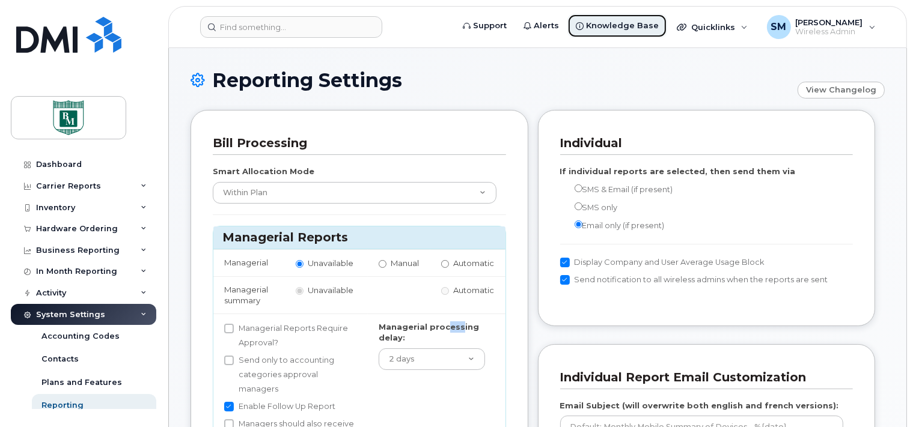
click at [623, 28] on span "Knowledge Base" at bounding box center [622, 26] width 73 height 12
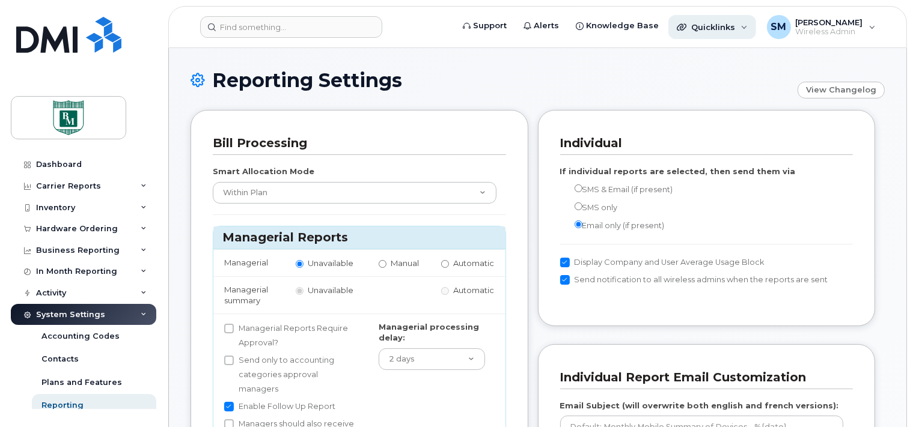
click at [741, 28] on div "Quicklinks" at bounding box center [713, 27] width 88 height 24
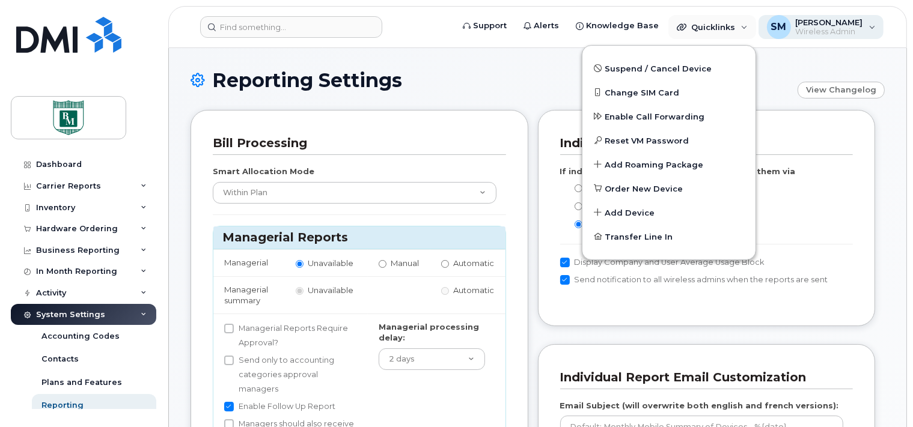
click at [872, 25] on div "SM Sandra Monaghan Wireless Admin" at bounding box center [822, 27] width 126 height 24
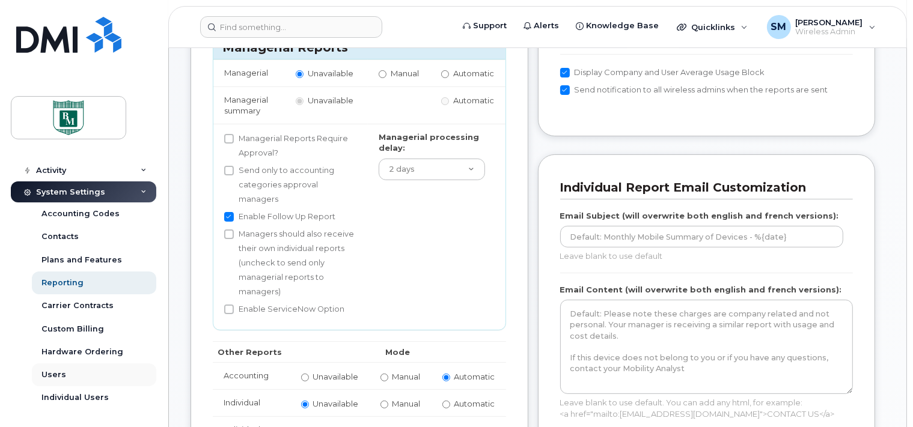
scroll to position [444, 0]
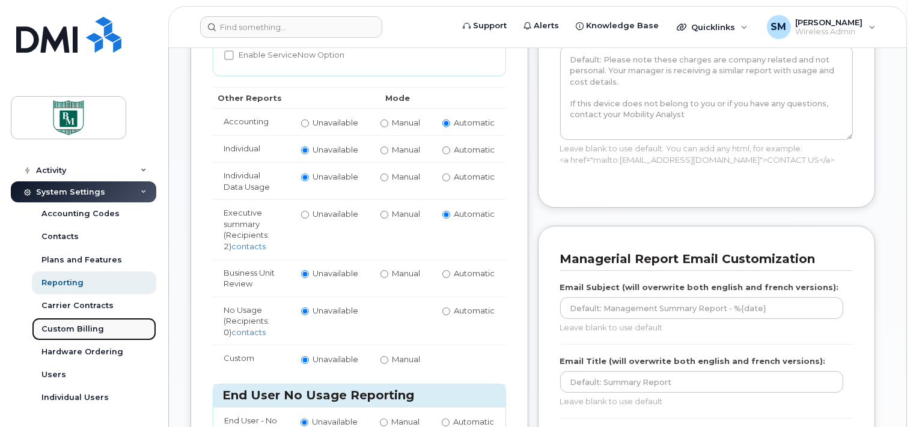
click at [56, 328] on div "Custom Billing" at bounding box center [72, 329] width 63 height 11
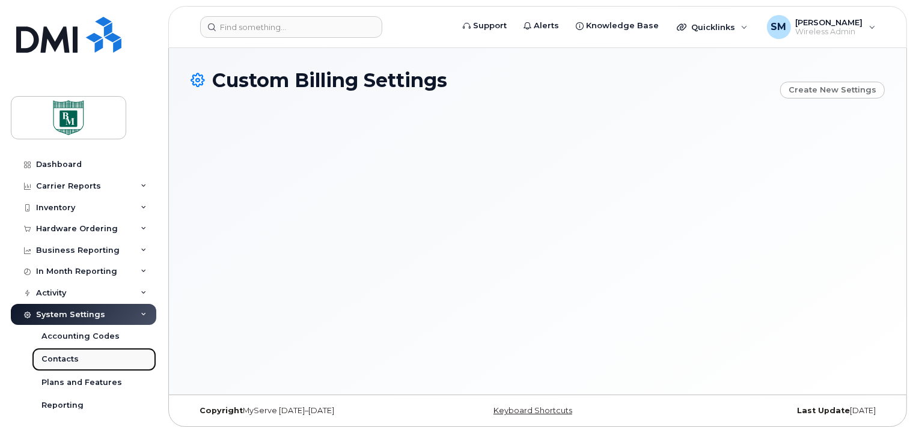
click at [68, 360] on div "Contacts" at bounding box center [59, 359] width 37 height 11
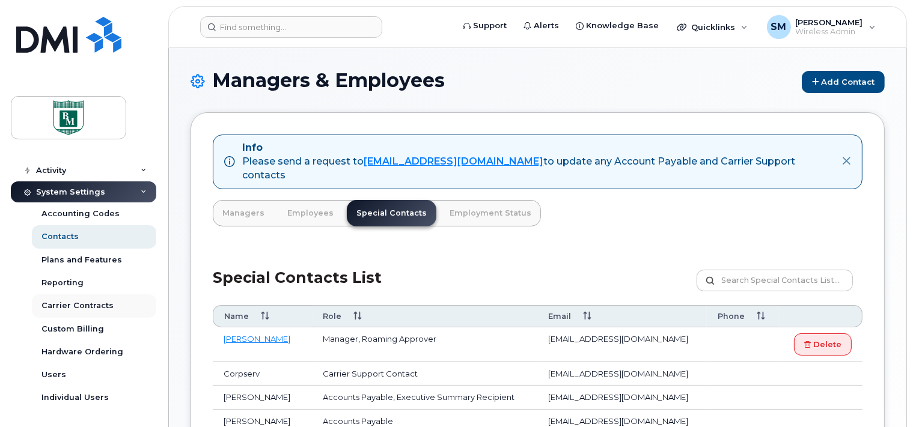
scroll to position [163, 0]
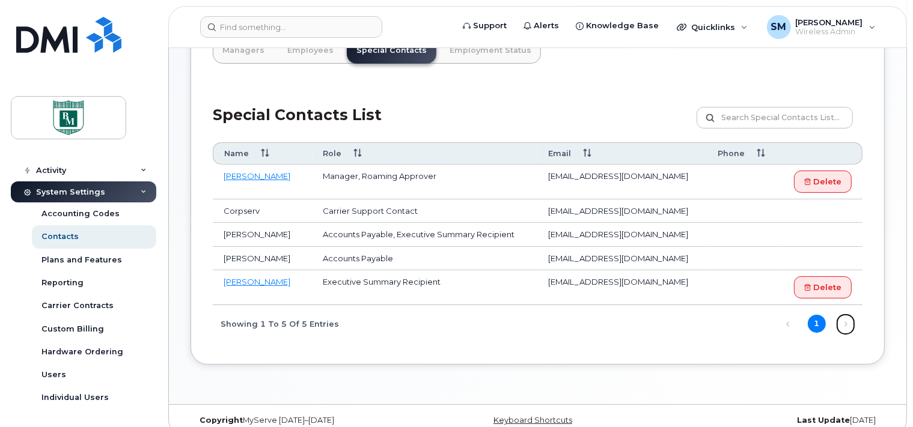
click at [844, 316] on link "Next" at bounding box center [846, 325] width 18 height 18
click at [847, 316] on link "Next" at bounding box center [846, 325] width 18 height 18
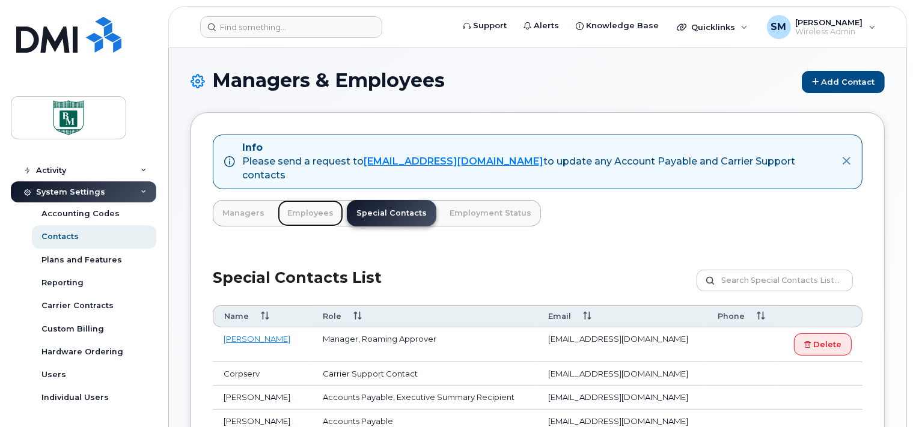
click at [298, 200] on link "Employees" at bounding box center [311, 213] width 66 height 26
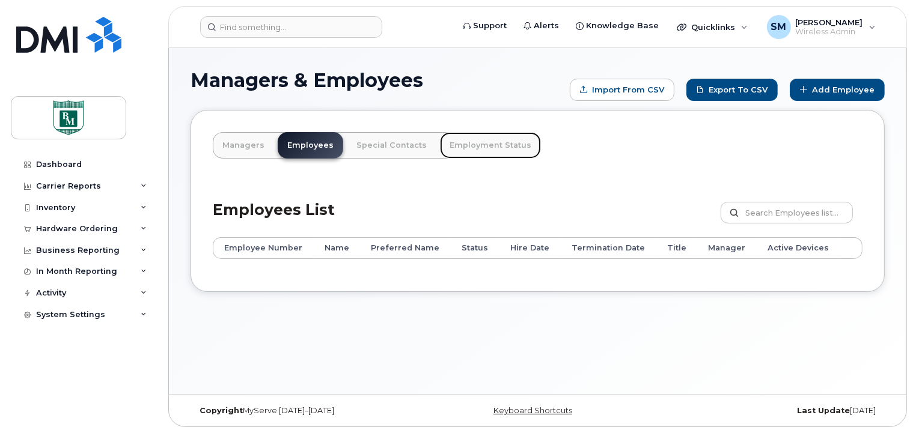
click at [469, 145] on link "Employment Status" at bounding box center [490, 145] width 101 height 26
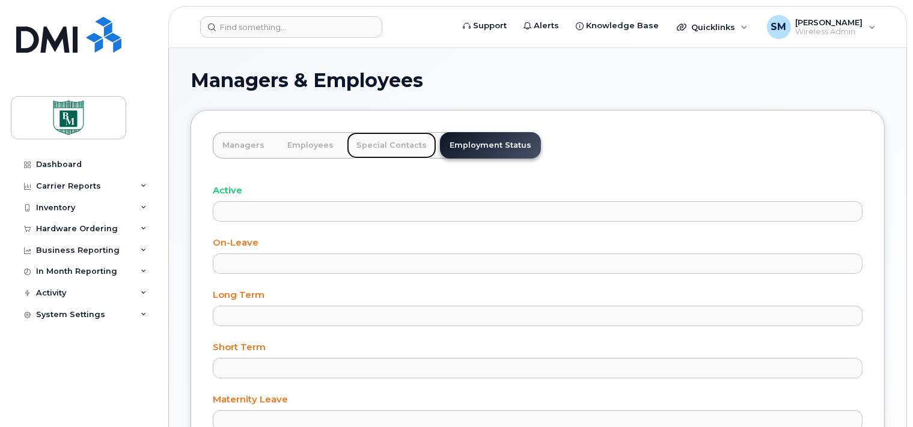
click at [378, 148] on link "Special Contacts" at bounding box center [392, 145] width 90 height 26
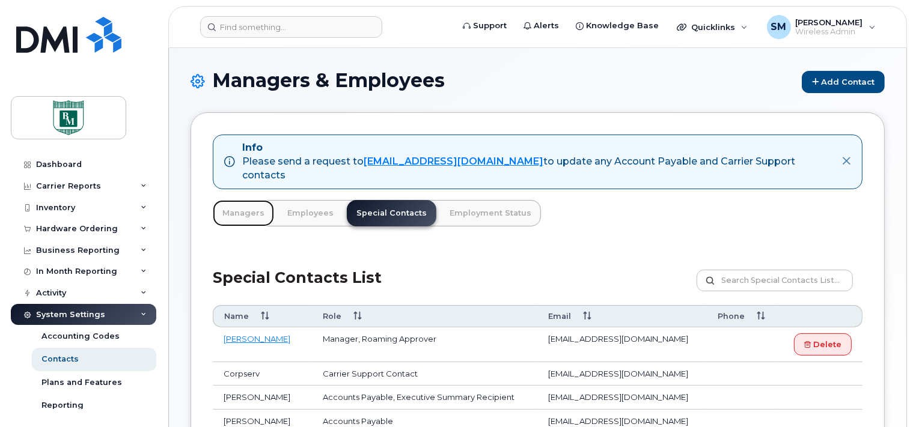
click at [235, 200] on link "Managers" at bounding box center [243, 213] width 61 height 26
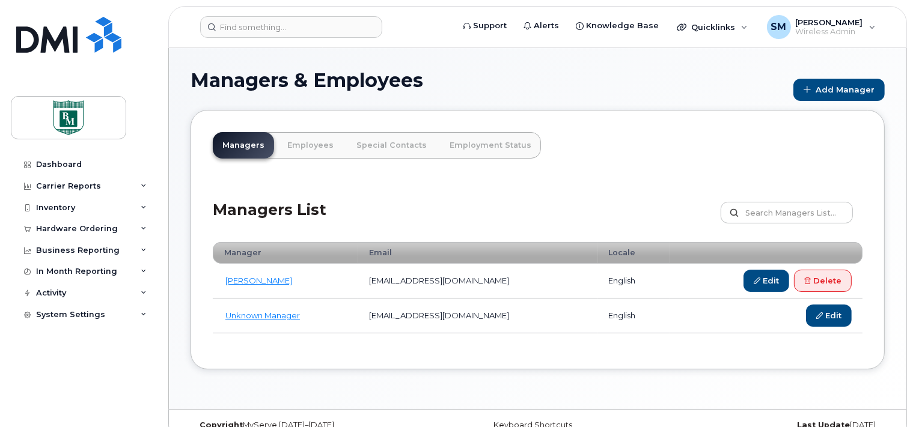
scroll to position [19, 0]
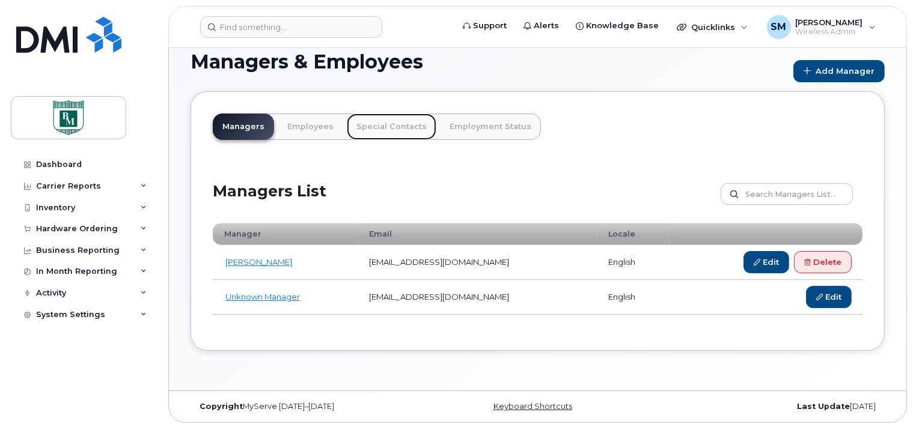
click at [377, 123] on link "Special Contacts" at bounding box center [392, 127] width 90 height 26
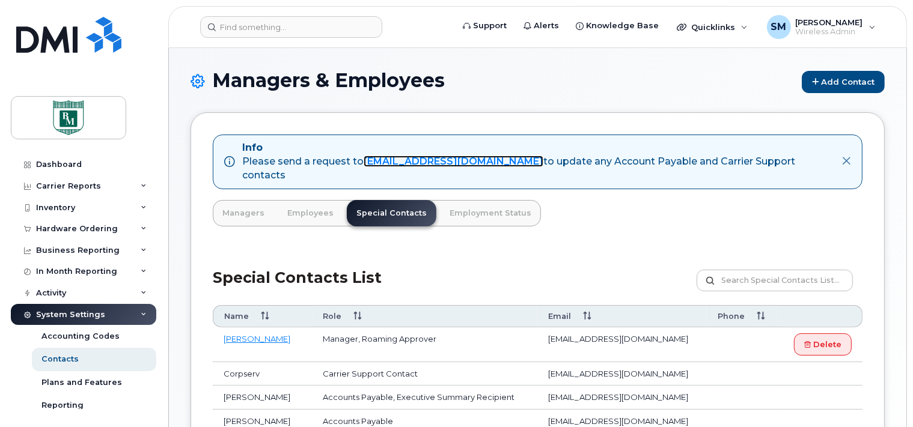
click at [408, 162] on link "[EMAIL_ADDRESS][DOMAIN_NAME]" at bounding box center [454, 161] width 180 height 11
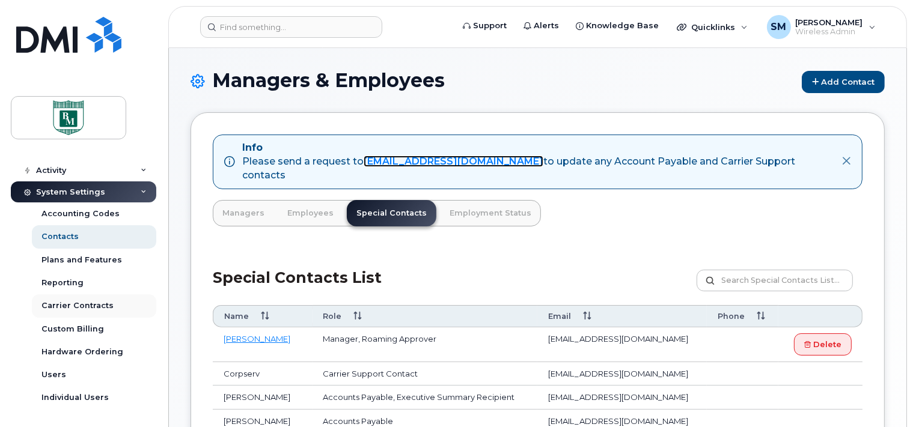
scroll to position [163, 0]
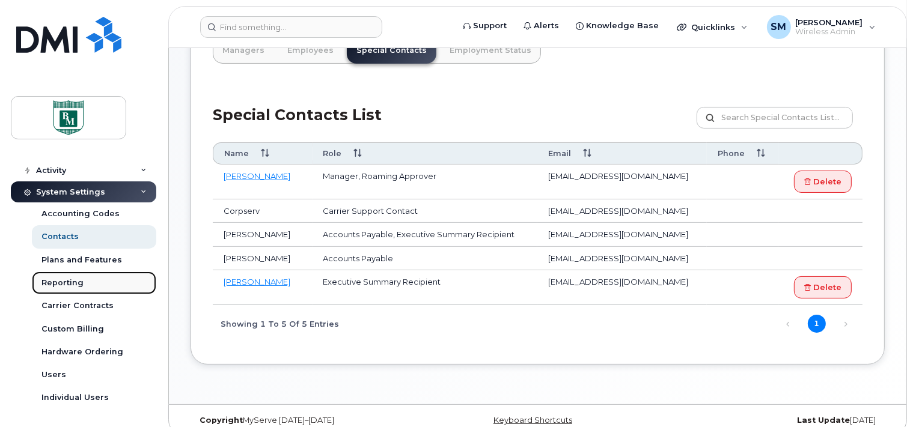
click at [52, 283] on div "Reporting" at bounding box center [62, 283] width 42 height 11
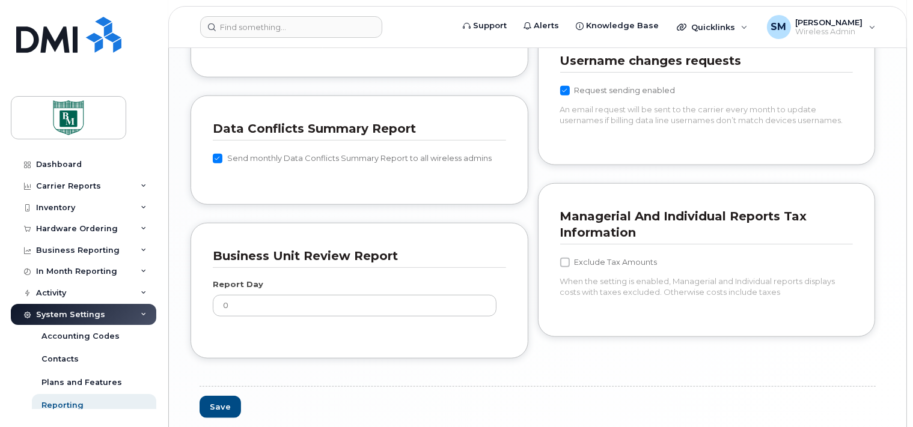
scroll to position [1174, 0]
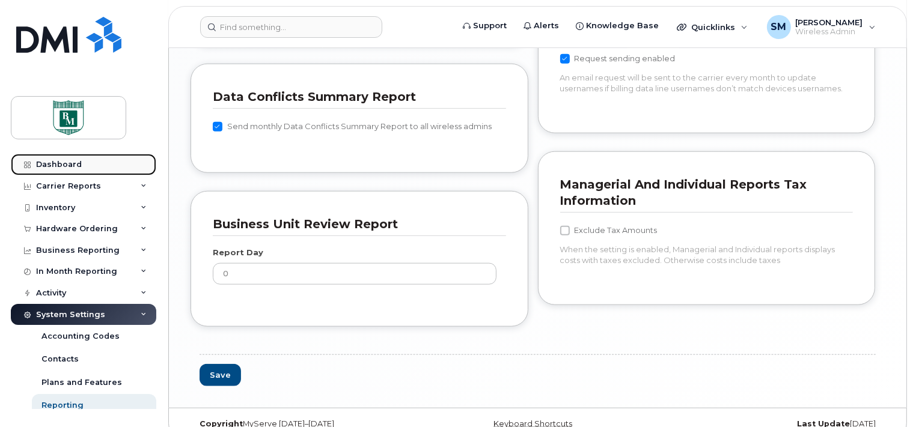
click at [54, 166] on div "Dashboard" at bounding box center [59, 165] width 46 height 10
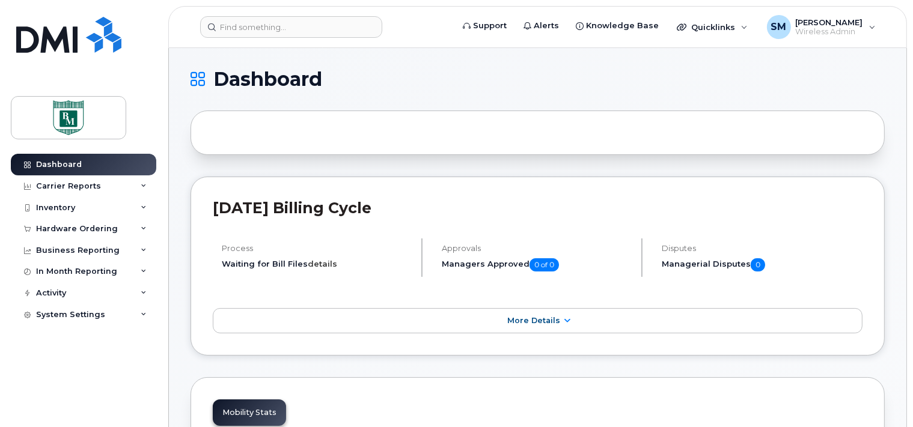
click at [322, 266] on link "details" at bounding box center [322, 264] width 29 height 10
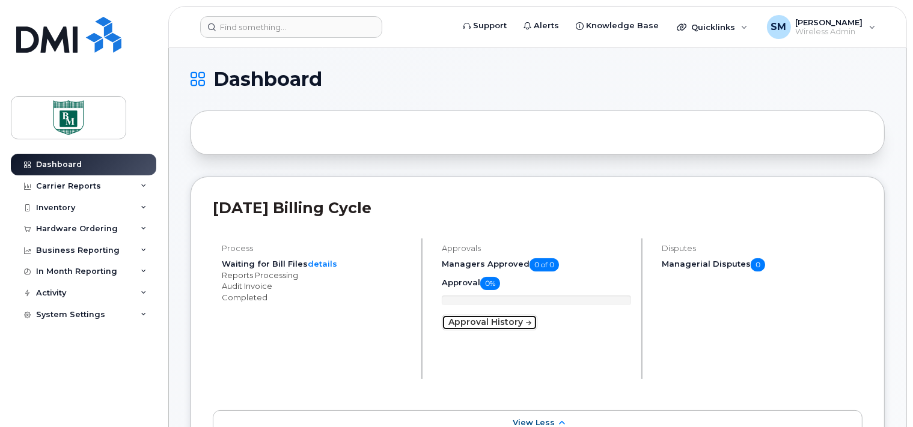
click at [501, 322] on link "Approval History" at bounding box center [490, 323] width 96 height 16
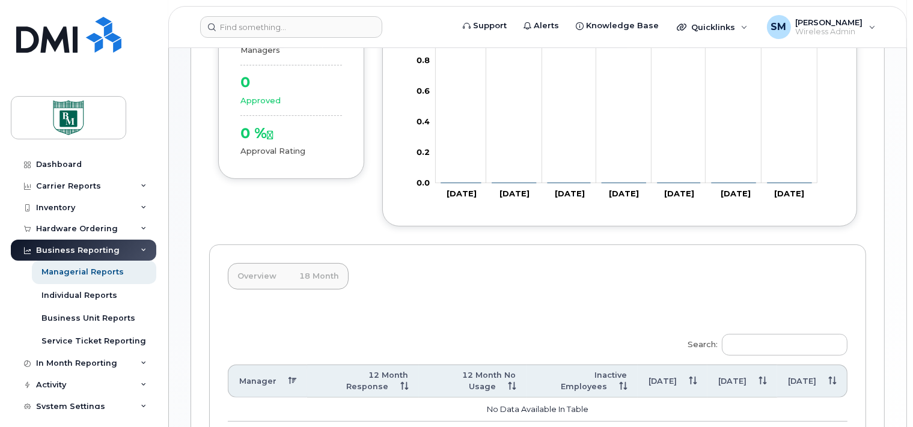
scroll to position [317, 0]
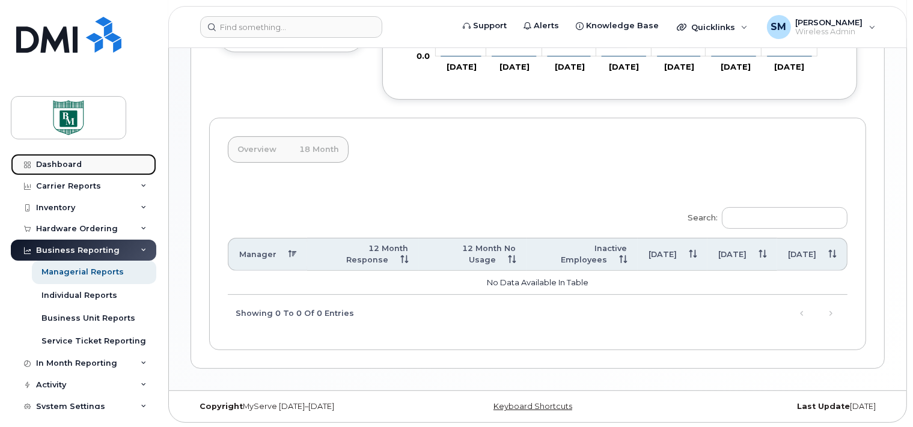
click at [47, 160] on div "Dashboard" at bounding box center [59, 165] width 46 height 10
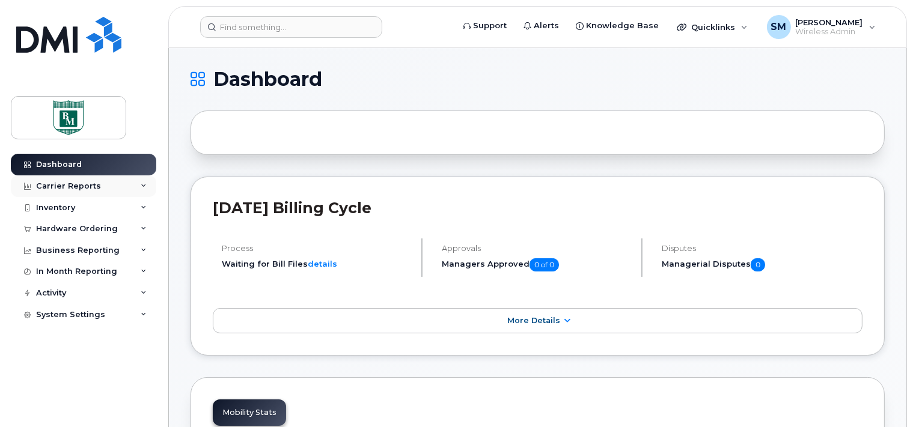
click at [145, 186] on icon at bounding box center [144, 186] width 6 height 6
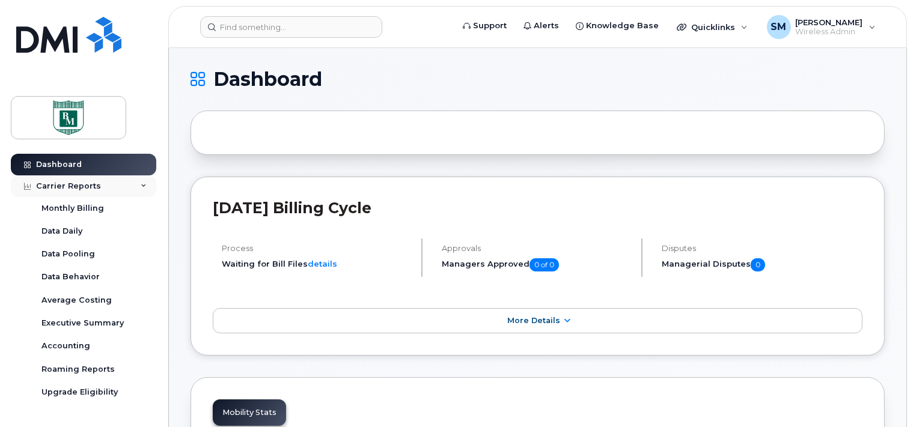
click at [51, 187] on div "Carrier Reports" at bounding box center [68, 187] width 65 height 10
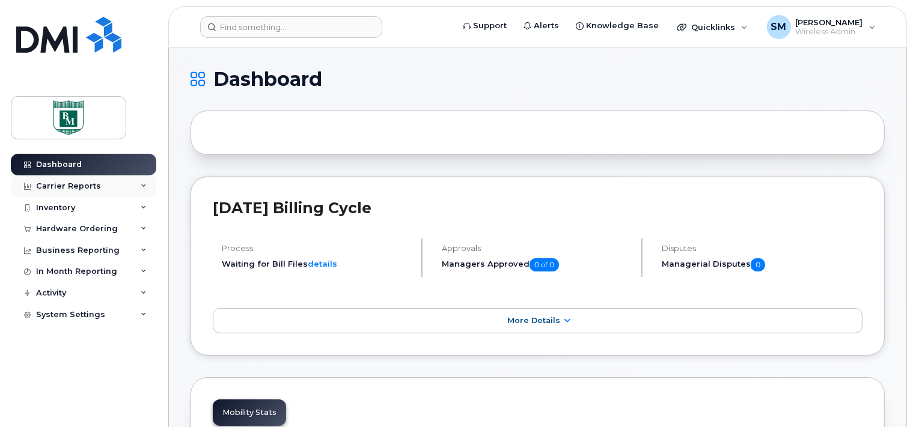
click at [142, 186] on icon at bounding box center [144, 186] width 6 height 6
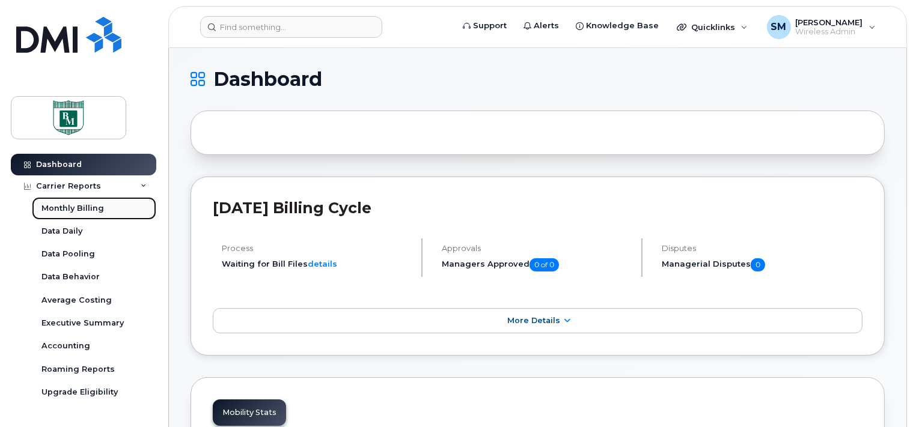
click at [91, 208] on div "Monthly Billing" at bounding box center [72, 208] width 63 height 11
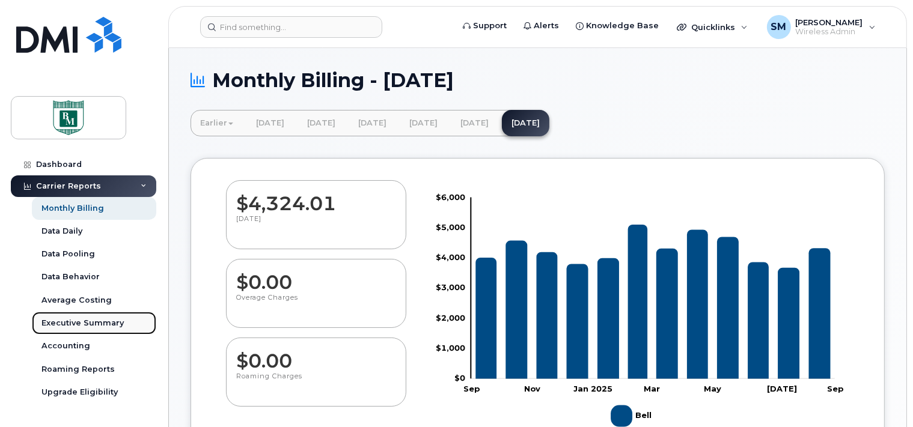
click at [53, 325] on div "Executive Summary" at bounding box center [82, 323] width 82 height 11
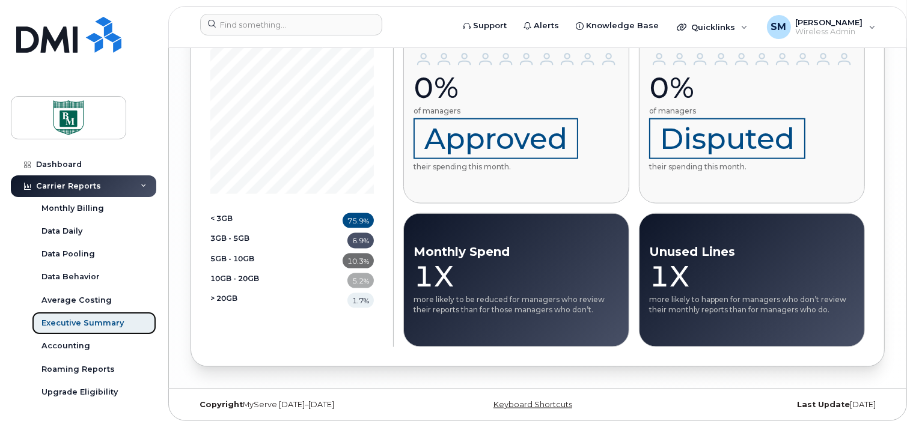
scroll to position [1873, 0]
click at [59, 346] on div "Accounting" at bounding box center [65, 346] width 49 height 11
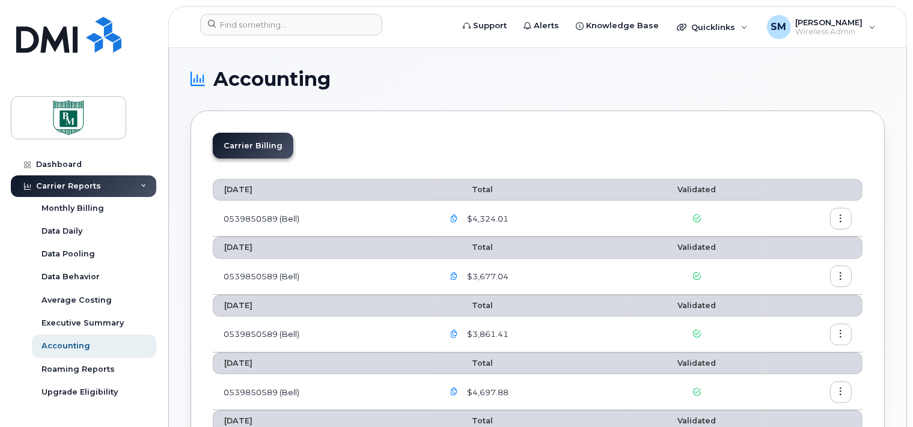
click at [839, 220] on icon "button" at bounding box center [841, 219] width 8 height 8
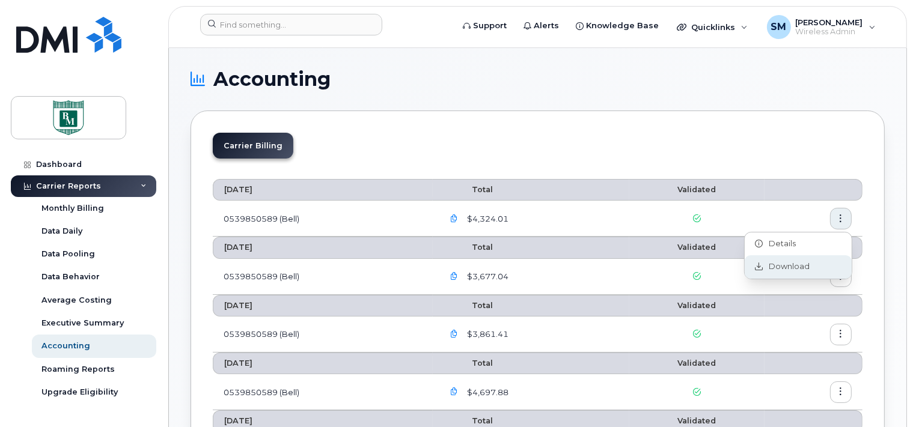
click at [788, 266] on span "Download" at bounding box center [787, 267] width 47 height 11
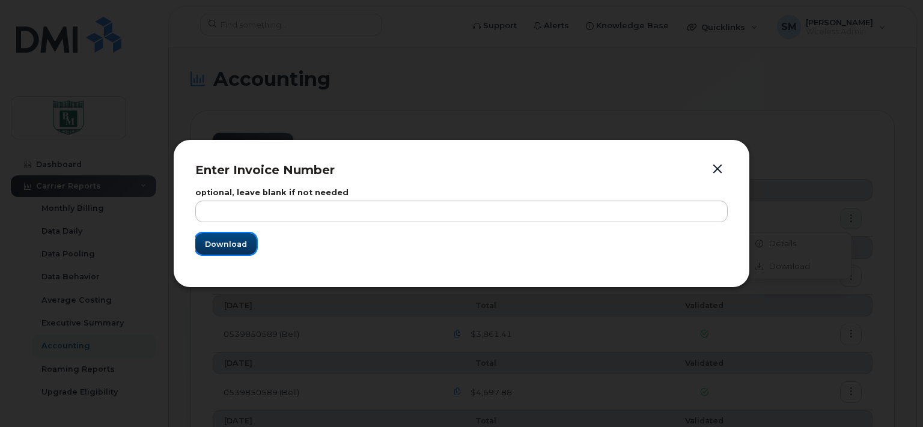
click at [222, 248] on span "Download" at bounding box center [226, 244] width 42 height 11
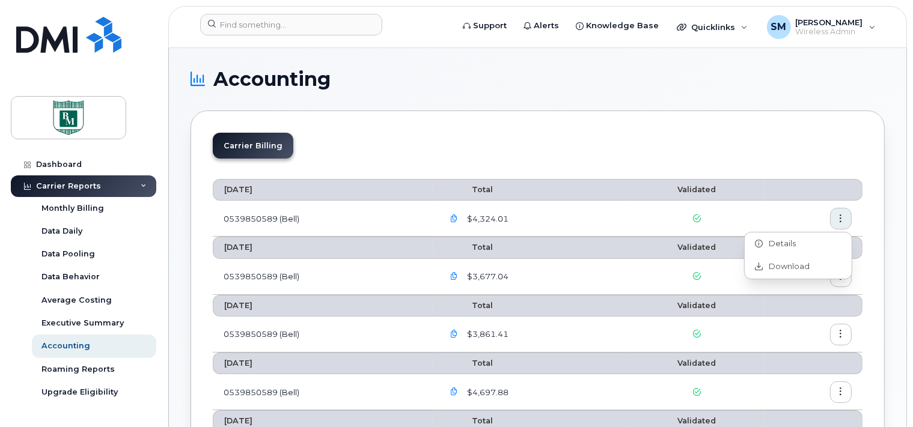
click at [456, 218] on icon "button" at bounding box center [454, 219] width 8 height 8
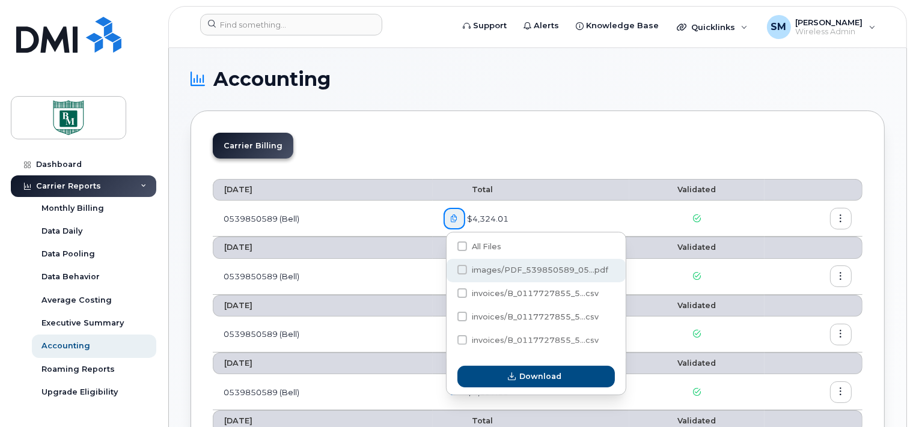
click at [458, 268] on span at bounding box center [463, 270] width 10 height 10
click at [449, 268] on input "images/PDF_539850589_05...pdf" at bounding box center [446, 271] width 6 height 6
click at [458, 272] on span at bounding box center [463, 270] width 10 height 10
click at [449, 272] on input "images/PDF_539850589_05...pdf" at bounding box center [446, 271] width 6 height 6
checkbox input "false"
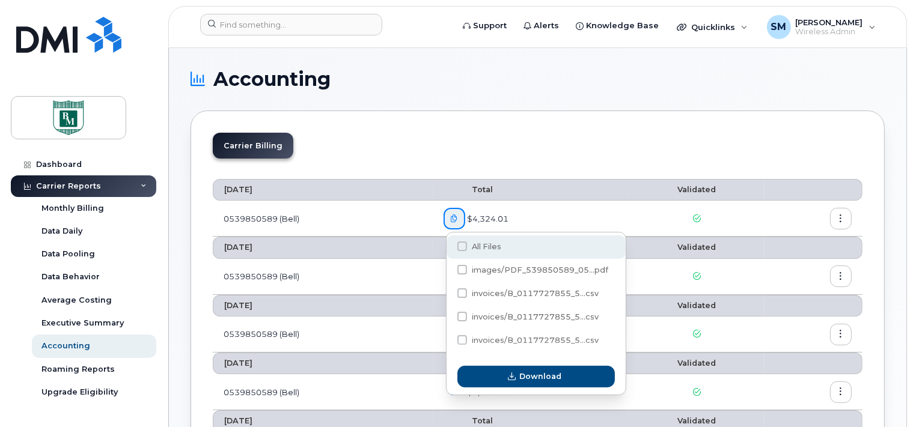
click at [462, 246] on span at bounding box center [463, 247] width 10 height 10
click at [449, 246] on input "All Files" at bounding box center [446, 247] width 6 height 6
checkbox input "true"
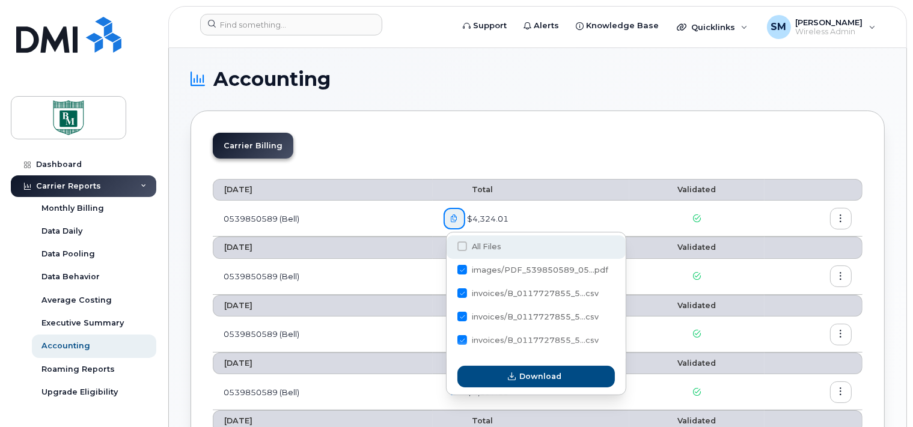
checkbox input "true"
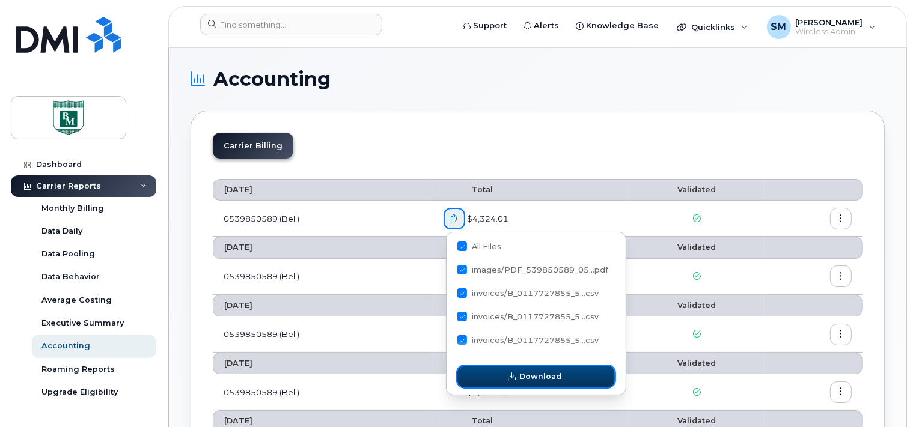
click at [525, 378] on span "Download" at bounding box center [540, 376] width 42 height 11
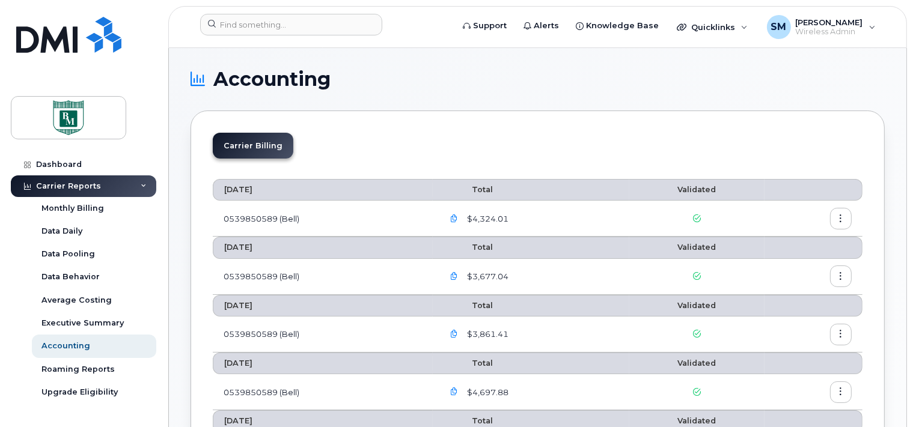
click at [457, 218] on icon "button" at bounding box center [454, 219] width 8 height 8
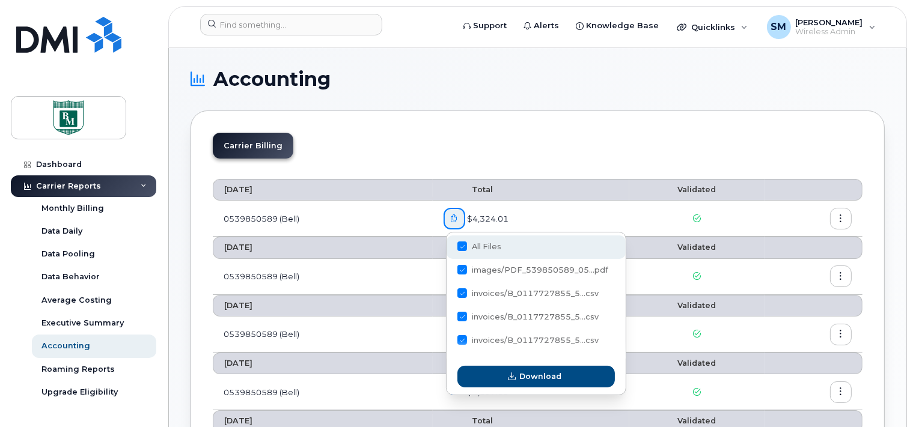
click at [462, 244] on span at bounding box center [463, 247] width 10 height 10
click at [449, 244] on input "All Files" at bounding box center [446, 247] width 6 height 6
checkbox input "false"
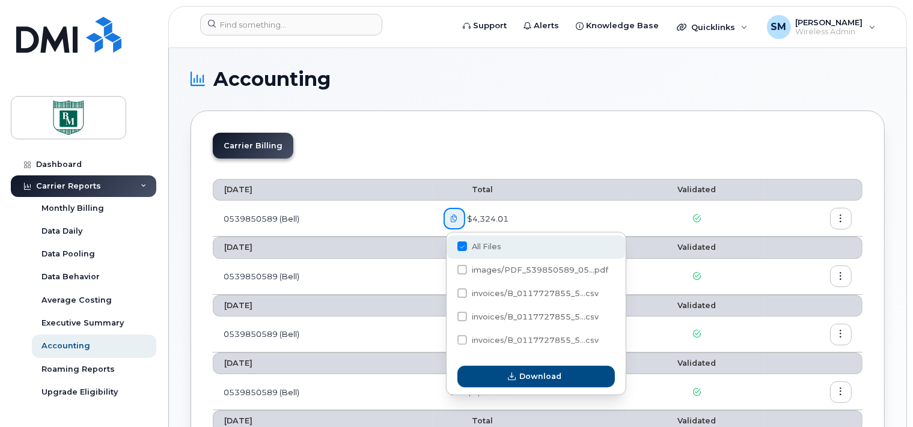
checkbox input "false"
click at [842, 218] on icon "button" at bounding box center [841, 219] width 8 height 8
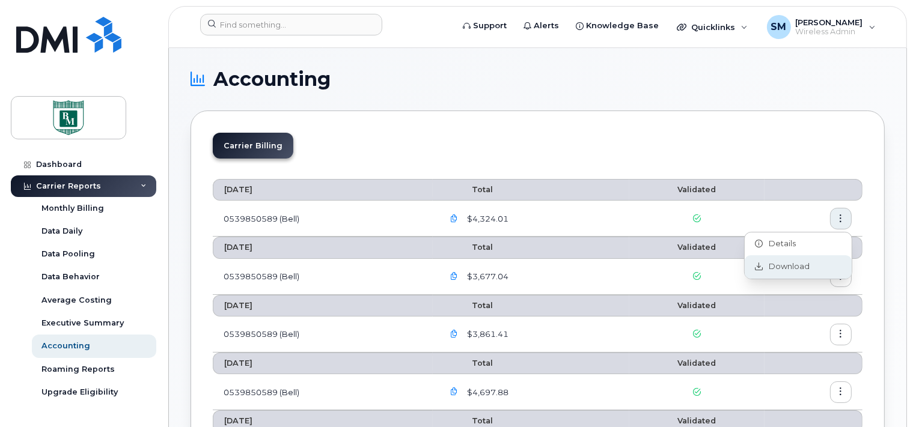
click at [779, 263] on span "Download" at bounding box center [787, 267] width 47 height 11
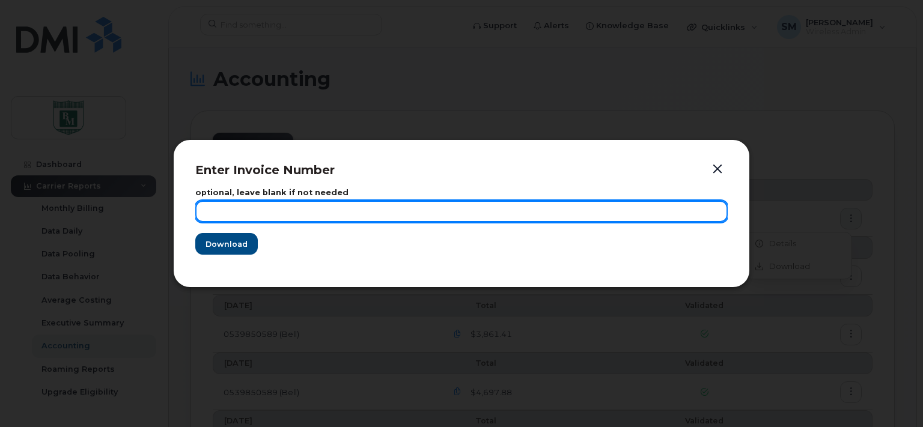
click at [224, 212] on input "text" at bounding box center [461, 212] width 533 height 22
click at [237, 215] on input "August 17 2025" at bounding box center [461, 212] width 533 height 22
type input "August172025"
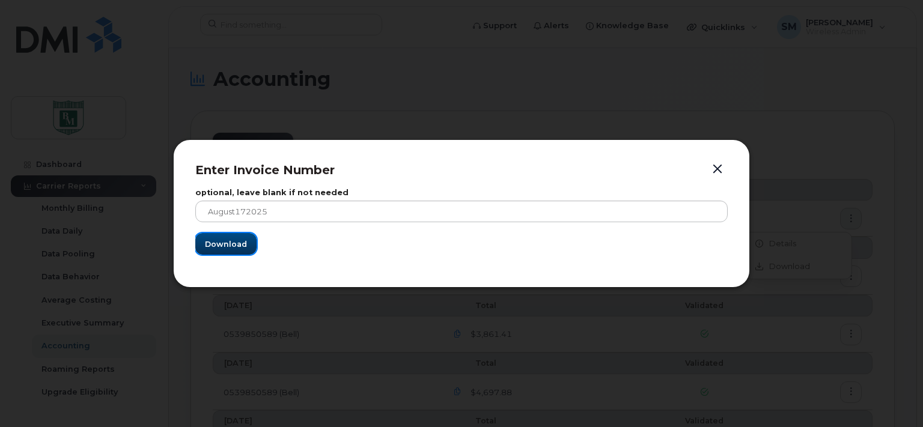
click at [225, 245] on span "Download" at bounding box center [226, 244] width 42 height 11
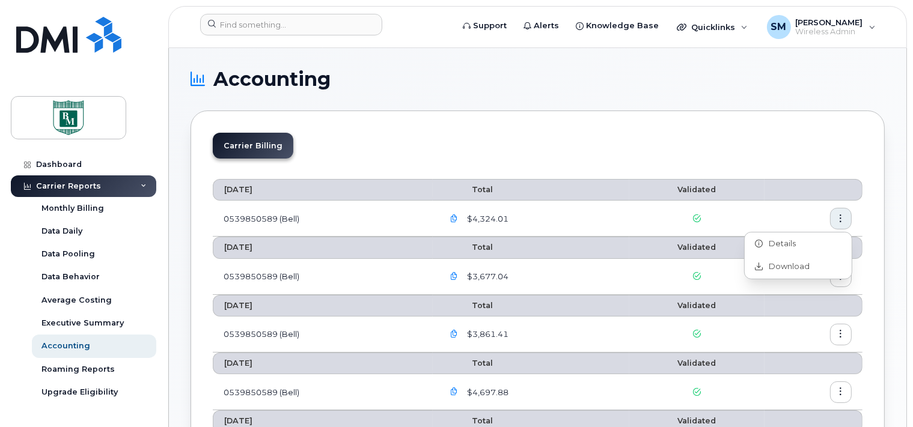
click at [458, 216] on icon "button" at bounding box center [454, 219] width 8 height 8
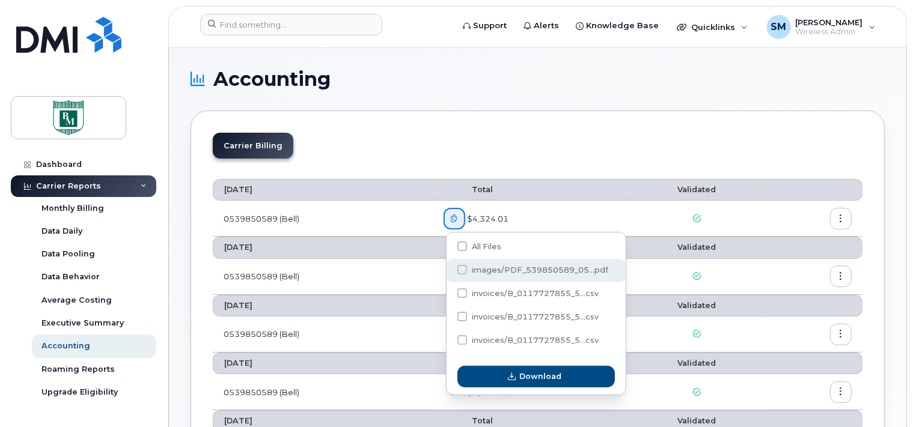
click at [463, 271] on span at bounding box center [463, 270] width 10 height 10
click at [449, 271] on input "images/PDF_539850589_05...pdf" at bounding box center [446, 271] width 6 height 6
checkbox input "true"
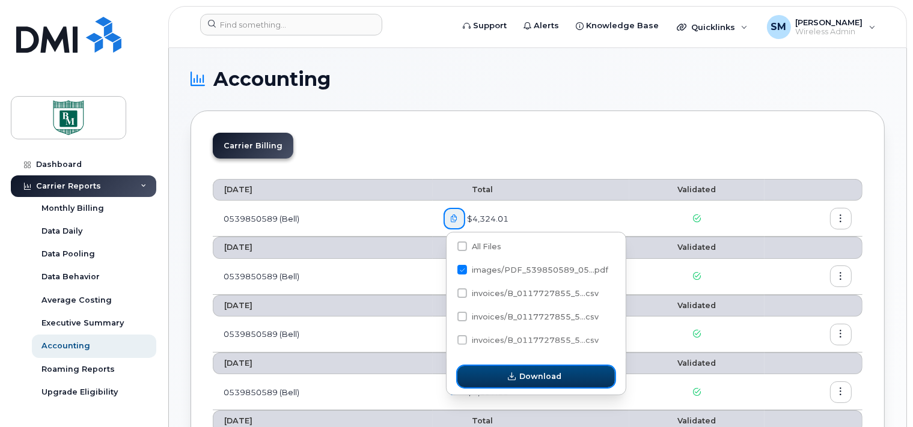
click at [541, 378] on span "Download" at bounding box center [540, 376] width 42 height 11
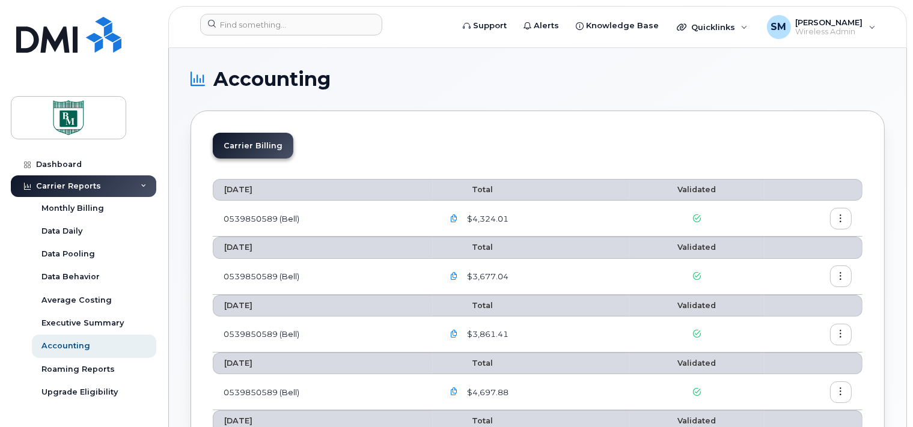
click at [456, 219] on icon "button" at bounding box center [454, 219] width 8 height 8
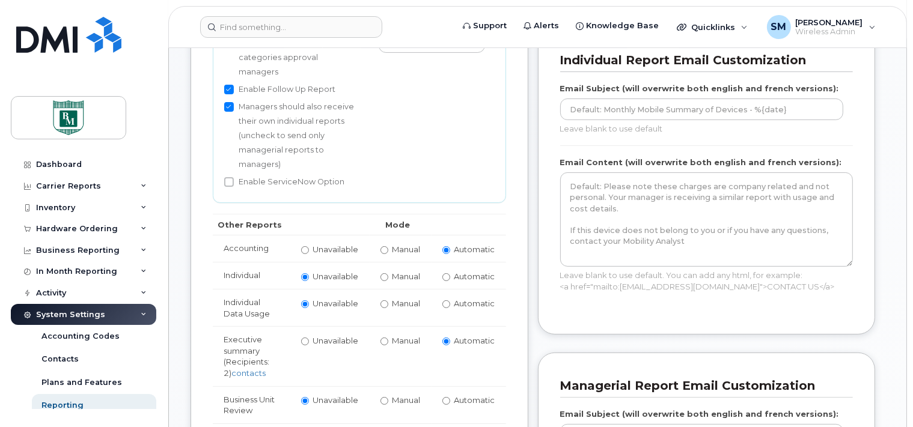
scroll to position [317, 0]
click at [71, 159] on link "Dashboard" at bounding box center [83, 165] width 145 height 22
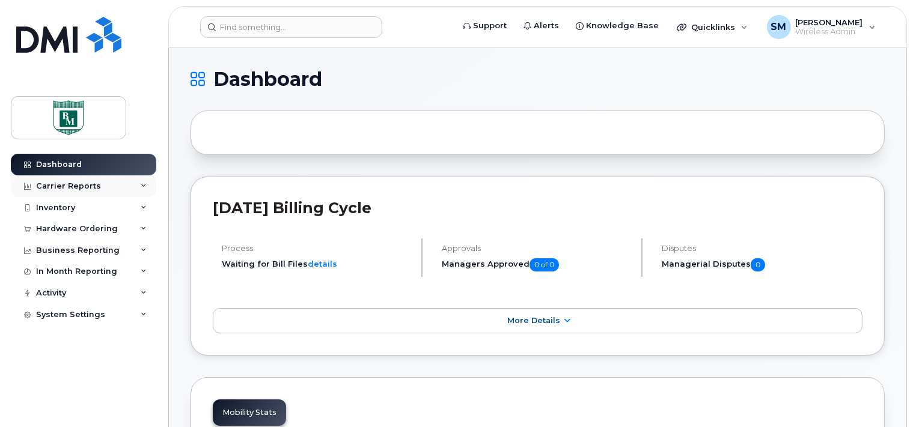
click at [144, 185] on icon at bounding box center [144, 186] width 6 height 6
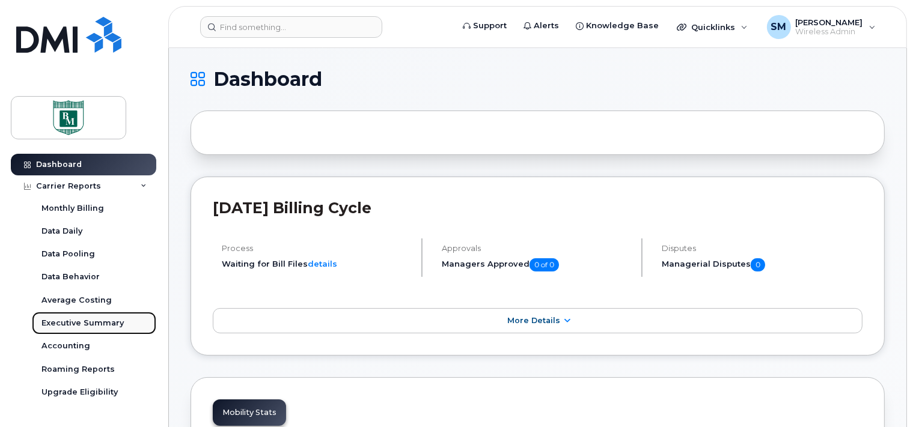
click at [70, 325] on div "Executive Summary" at bounding box center [82, 323] width 82 height 11
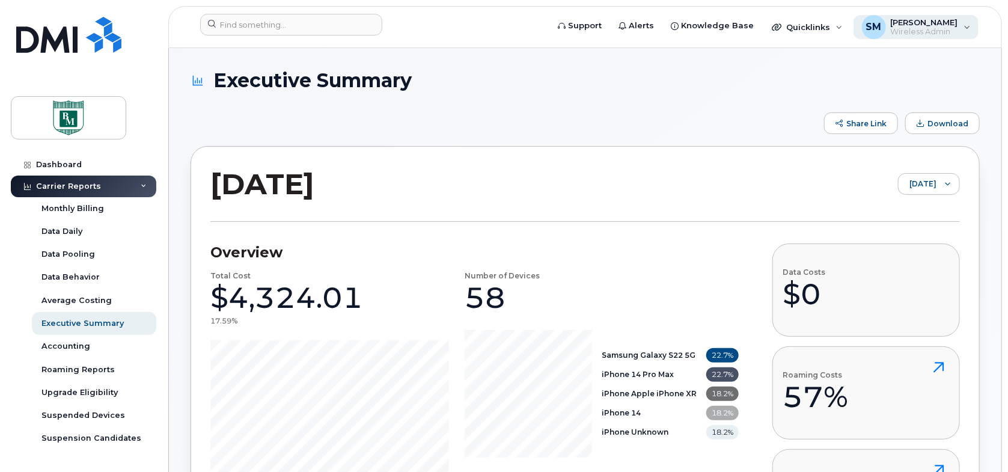
click at [913, 27] on div "SM [PERSON_NAME] Wireless Admin" at bounding box center [917, 27] width 126 height 24
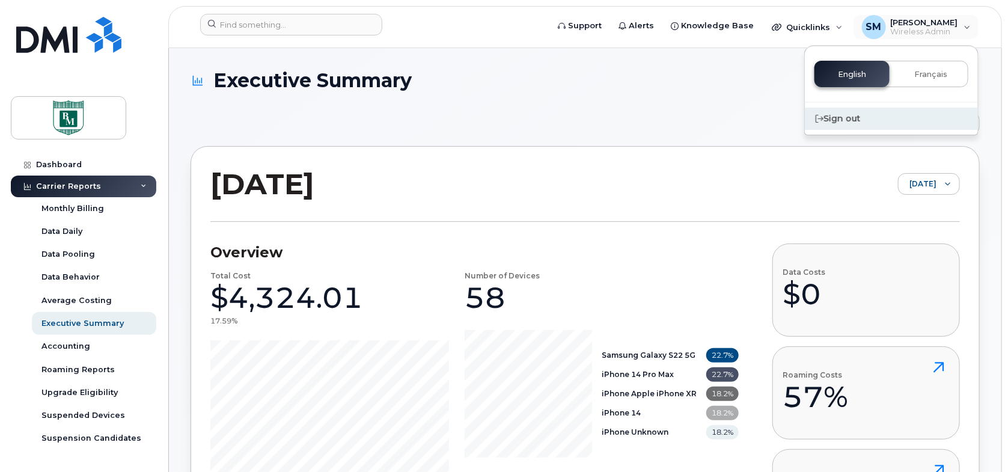
click at [847, 117] on div "Sign out" at bounding box center [891, 119] width 173 height 22
